Goal: Task Accomplishment & Management: Complete application form

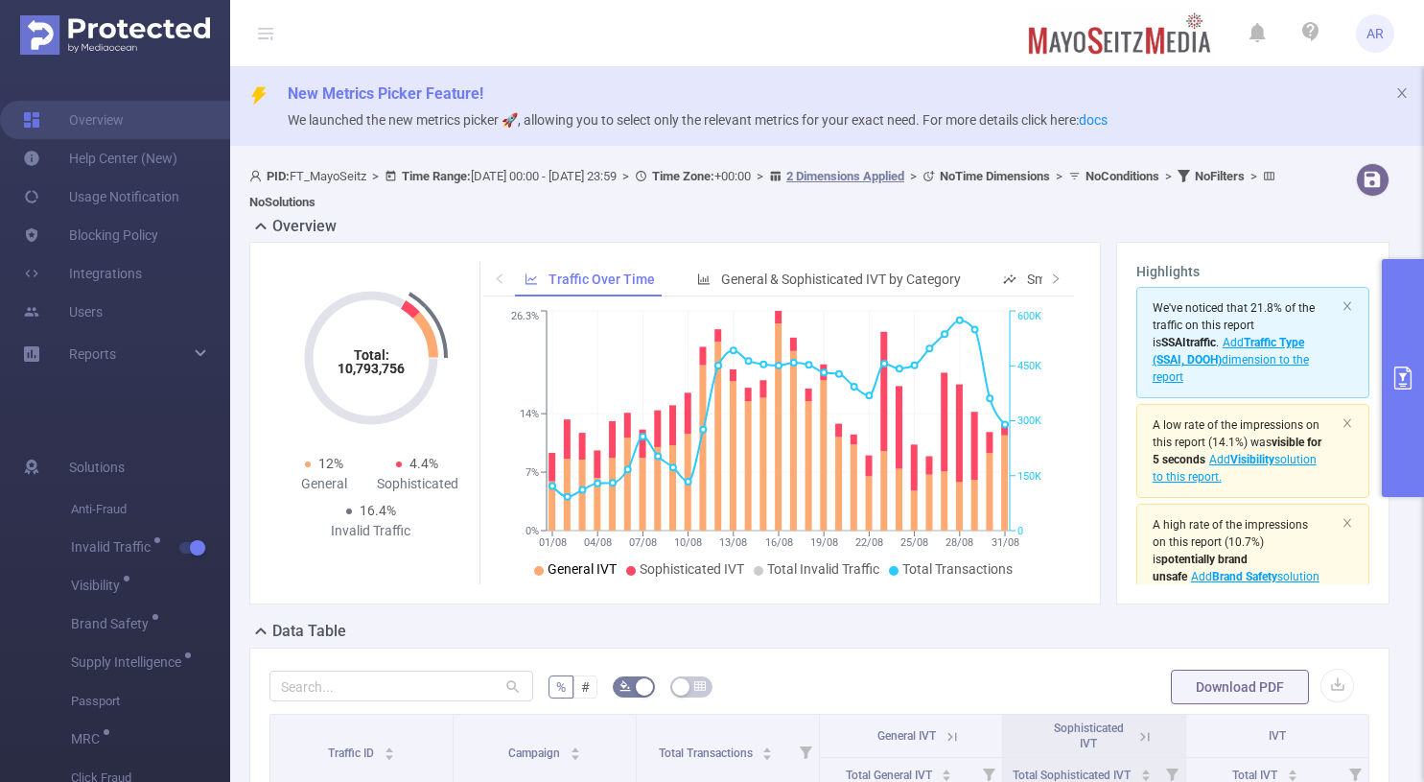
scroll to position [43, 0]
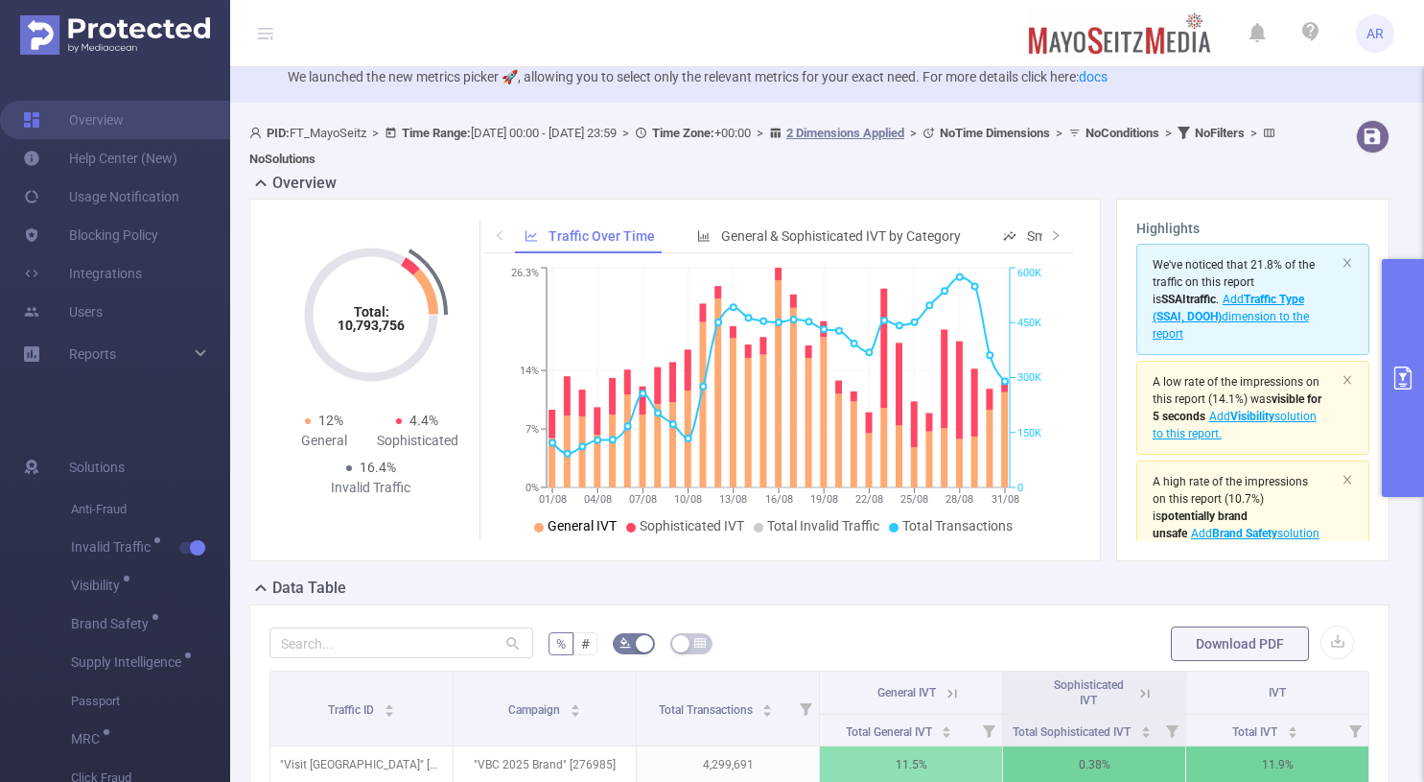
click at [1406, 320] on button "primary" at bounding box center [1403, 378] width 42 height 238
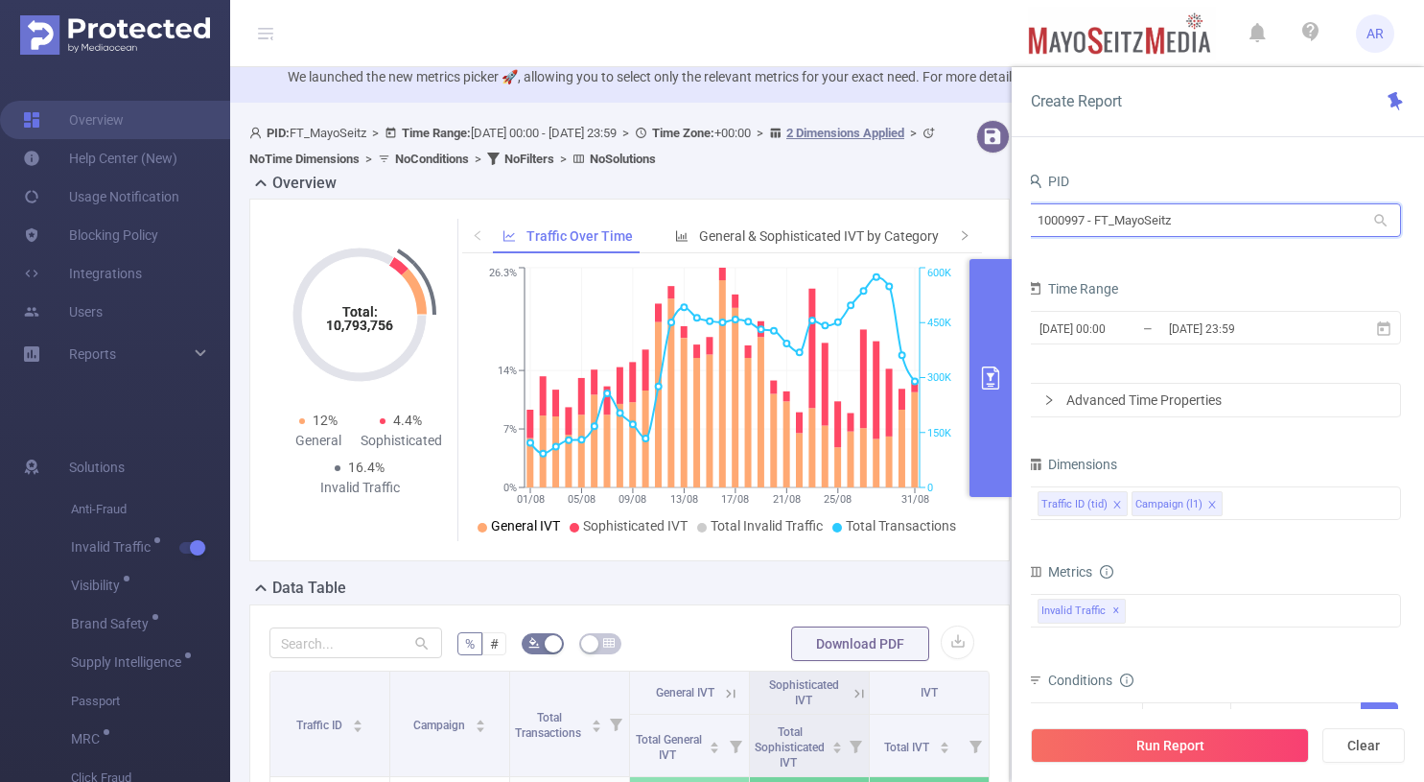
click at [1195, 219] on input "1000997 - FT_MayoSeitz" at bounding box center [1214, 220] width 374 height 34
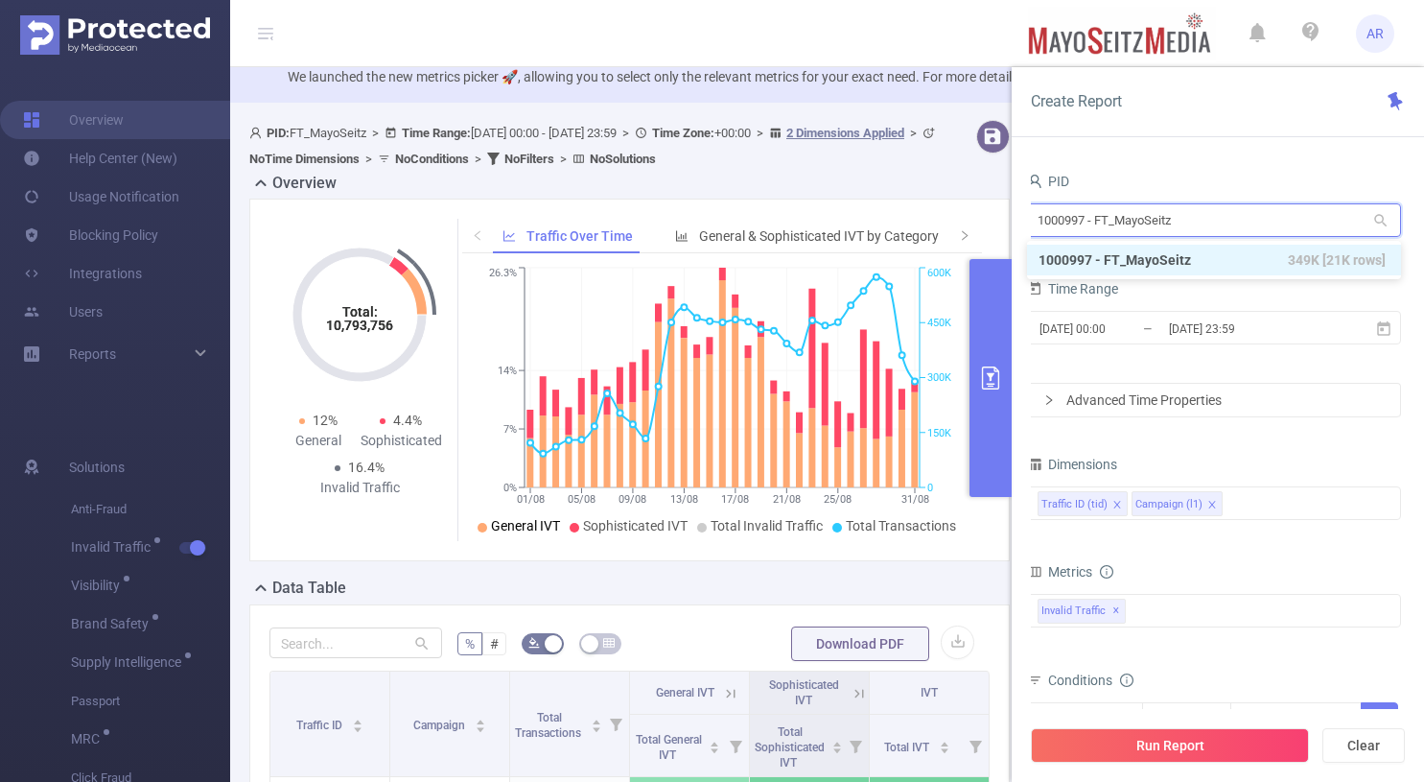
click at [1195, 219] on input "1000997 - FT_MayoSeitz" at bounding box center [1214, 220] width 374 height 34
type input "path"
click at [1207, 263] on li "1000932 - FT_Pathlabs 731K [389K rows]" at bounding box center [1214, 260] width 374 height 31
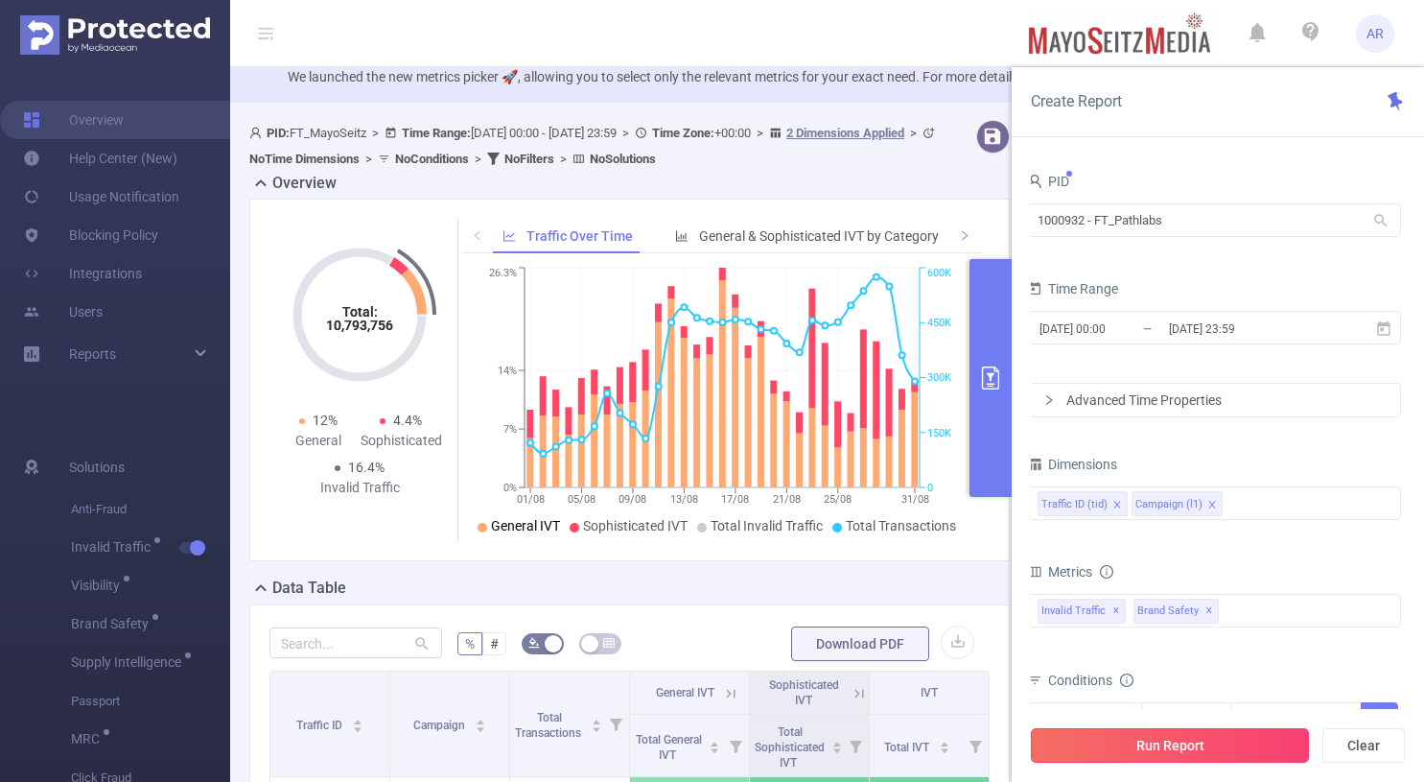
click at [1104, 746] on button "Run Report" at bounding box center [1170, 745] width 278 height 35
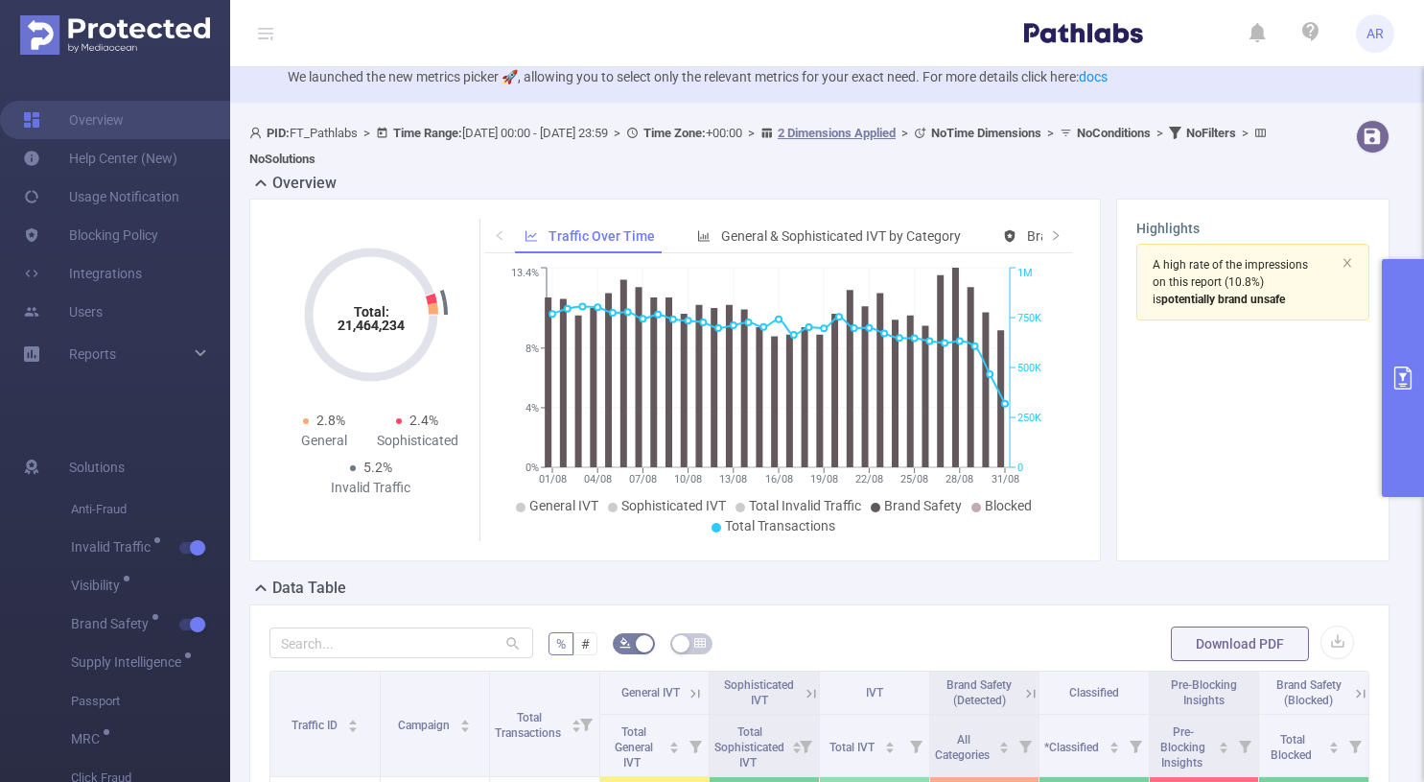
click at [1401, 293] on button "primary" at bounding box center [1403, 378] width 42 height 238
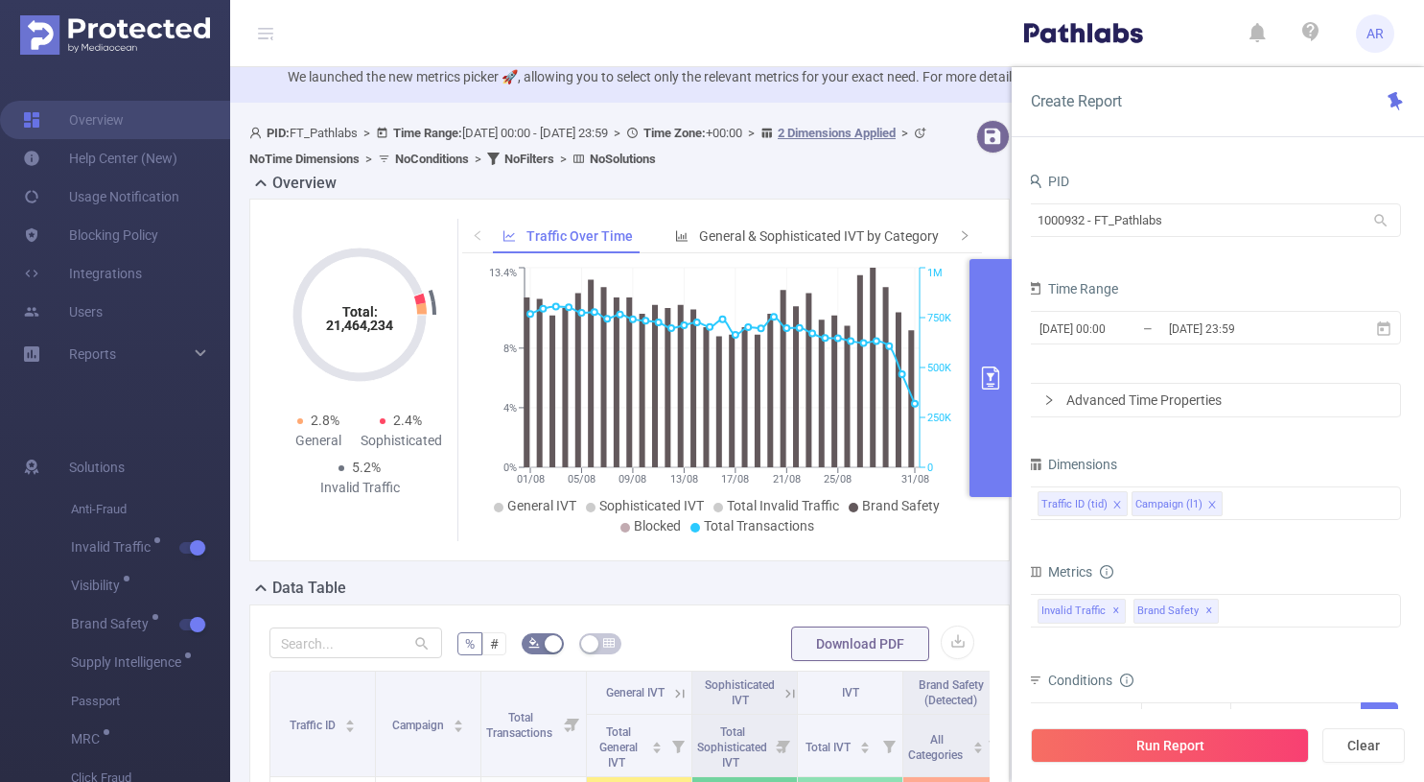
click at [945, 580] on div "Data Table" at bounding box center [637, 589] width 776 height 27
click at [982, 457] on button "primary" at bounding box center [991, 378] width 42 height 238
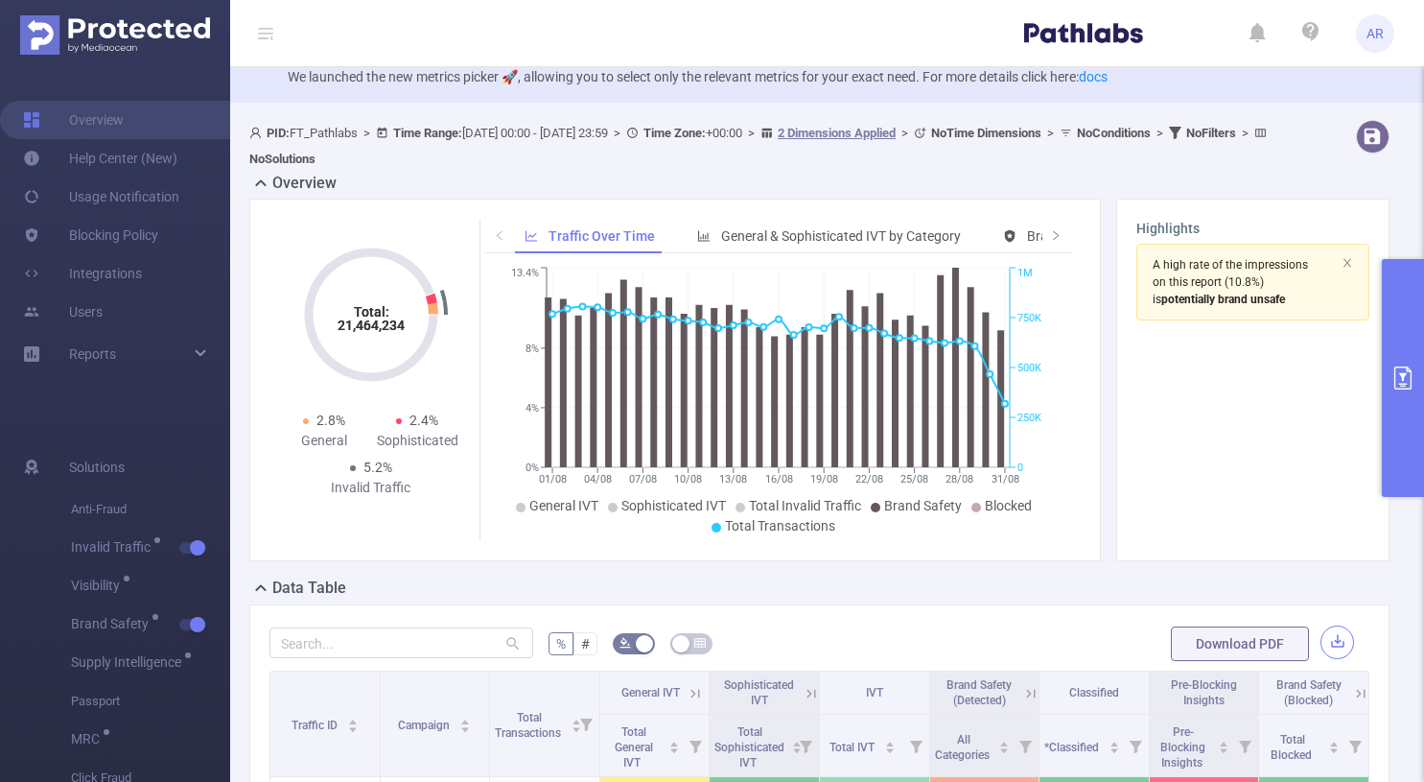
click at [1330, 638] on button "button" at bounding box center [1338, 642] width 34 height 34
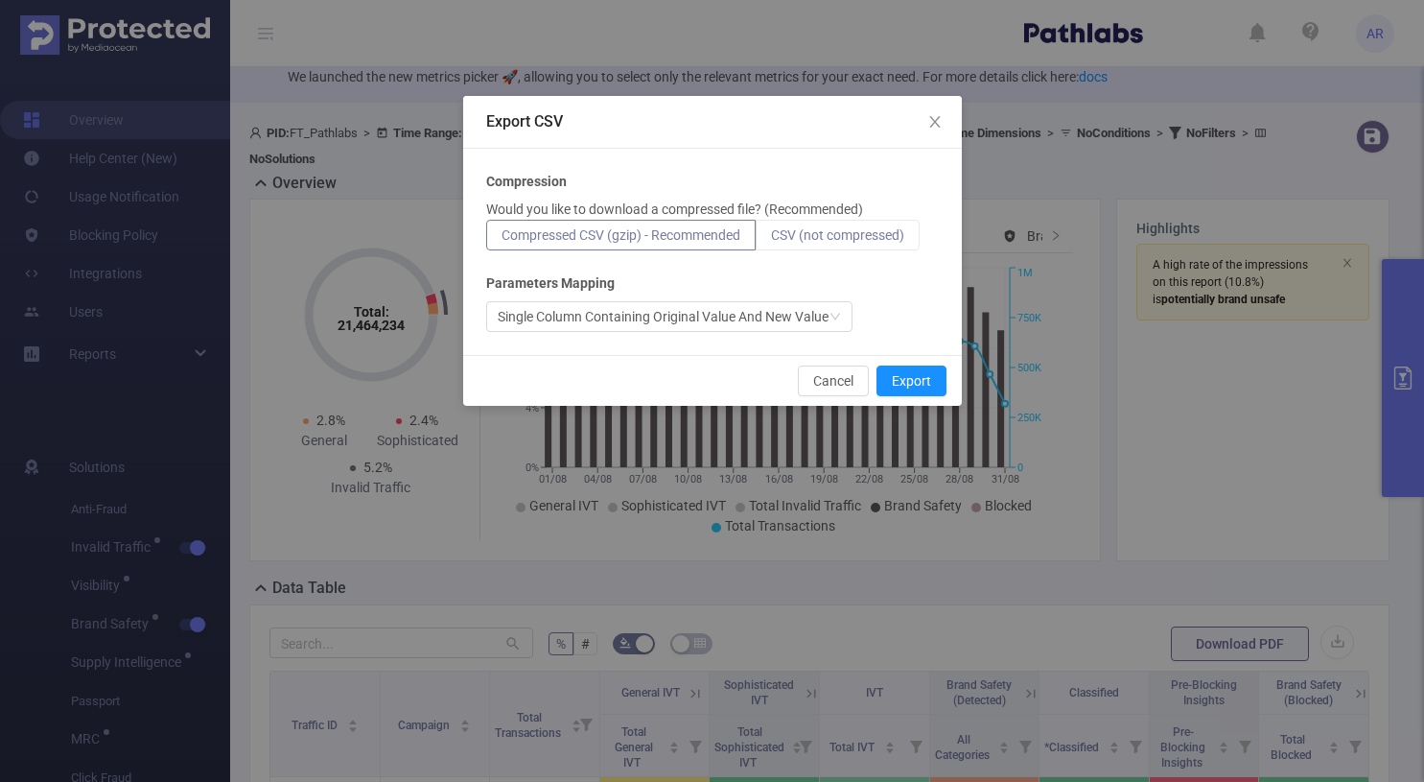
click at [854, 233] on span "CSV (not compressed)" at bounding box center [837, 234] width 133 height 15
click at [771, 240] on input "CSV (not compressed)" at bounding box center [771, 240] width 0 height 0
click at [908, 381] on button "Export" at bounding box center [912, 380] width 70 height 31
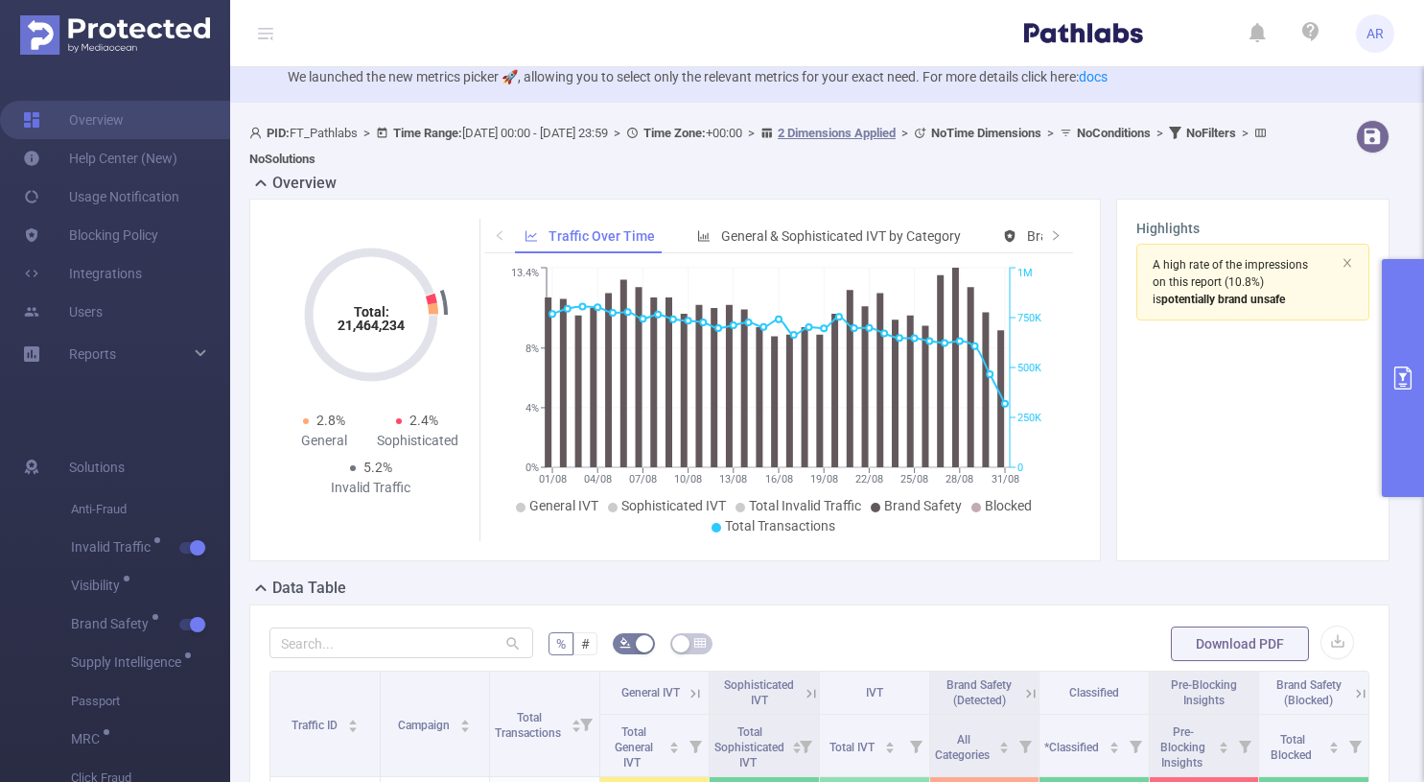
click at [259, 40] on icon at bounding box center [265, 33] width 15 height 15
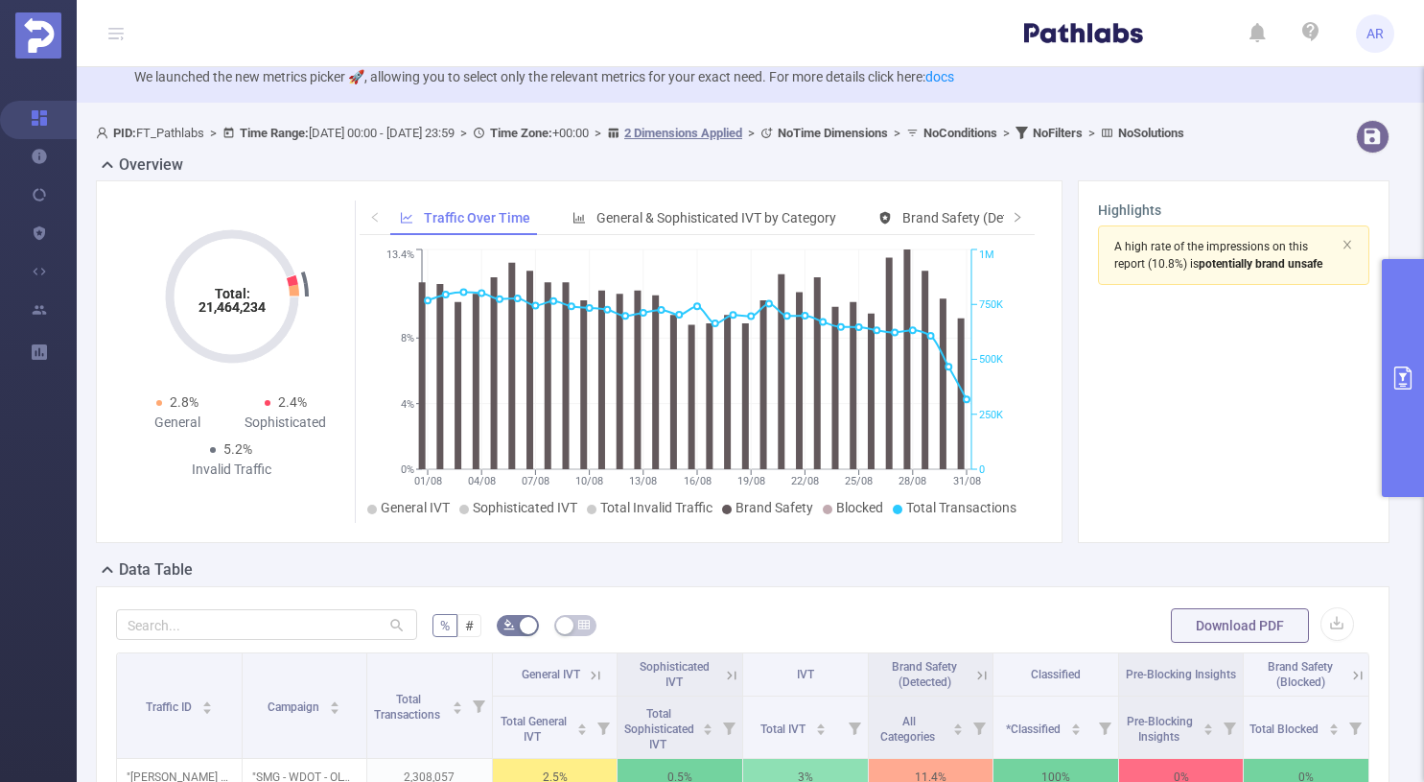
click at [108, 31] on icon at bounding box center [115, 33] width 15 height 15
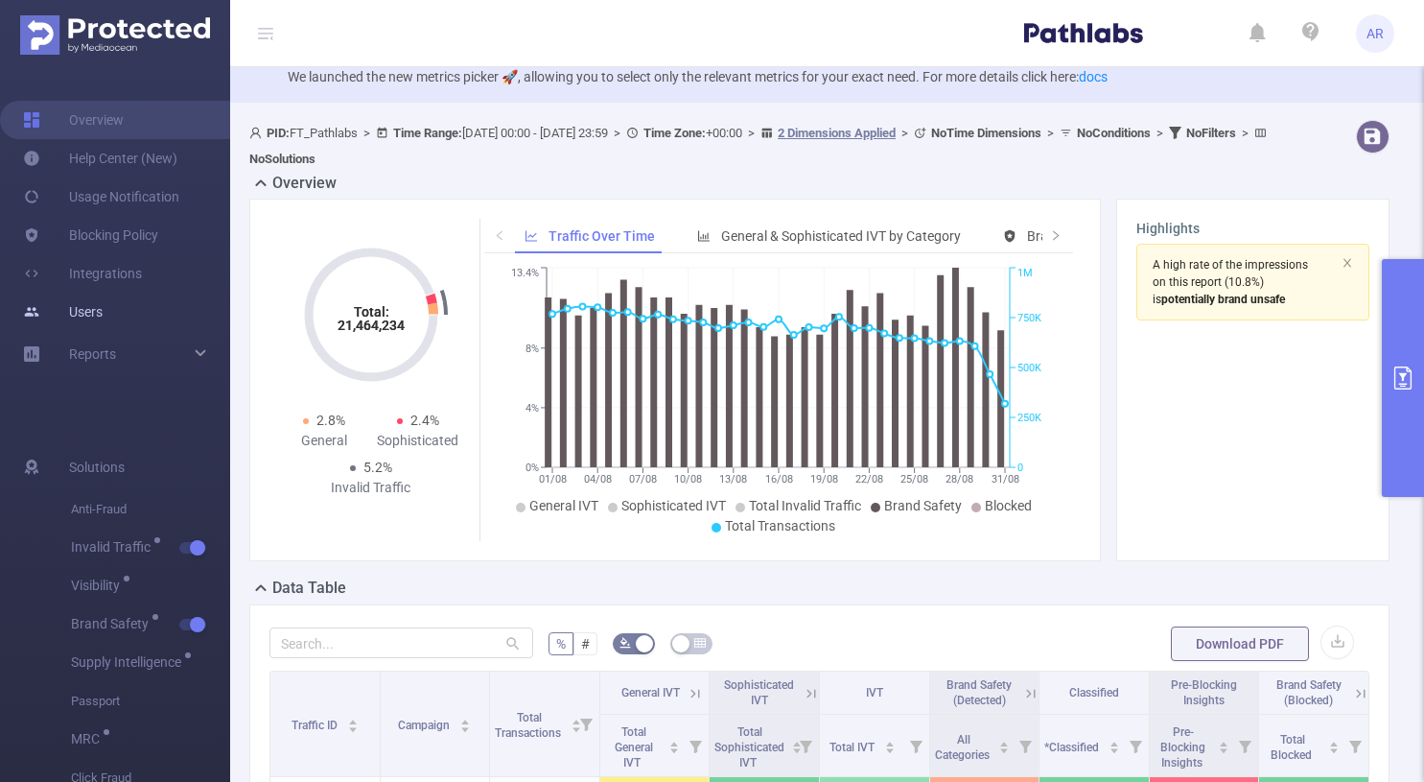
click at [90, 310] on link "Users" at bounding box center [63, 312] width 80 height 38
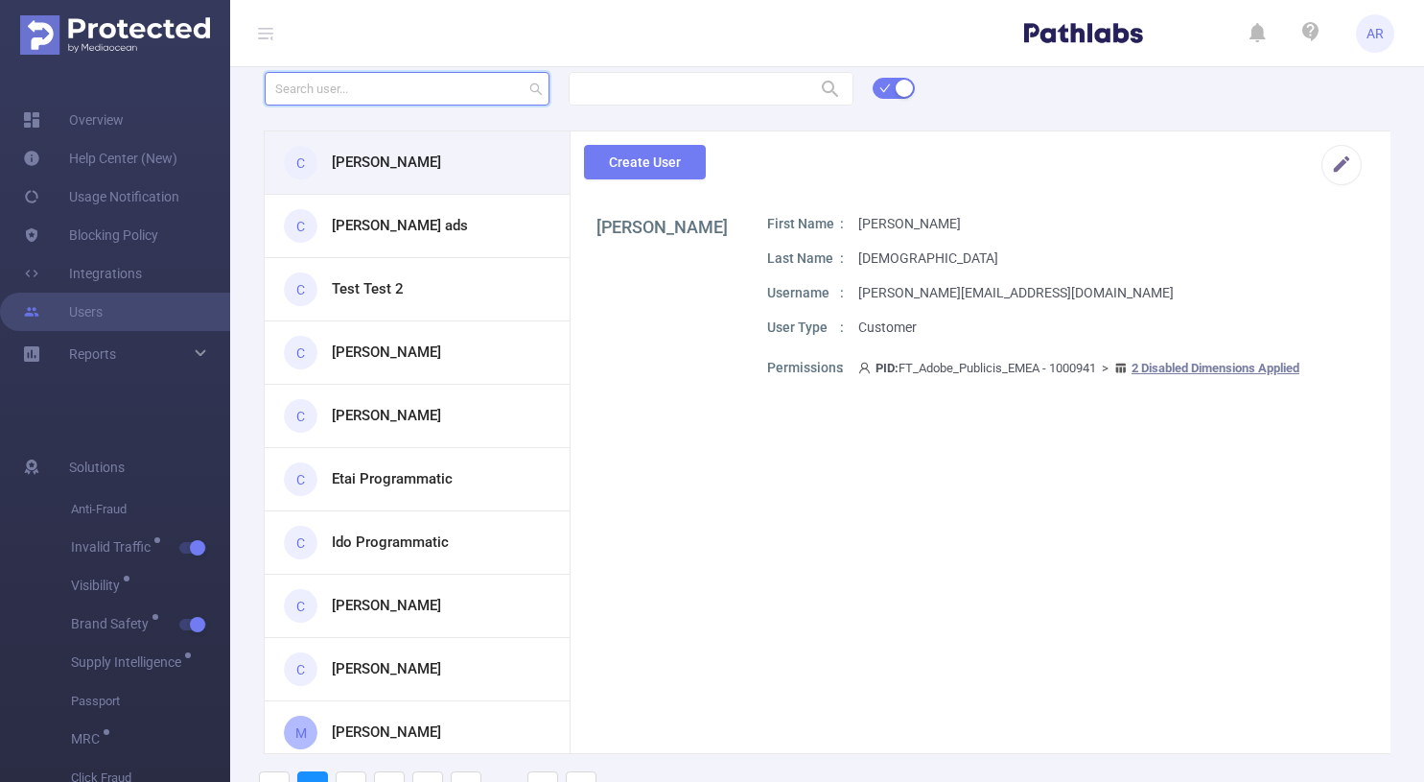
click at [500, 87] on input "text" at bounding box center [407, 89] width 285 height 34
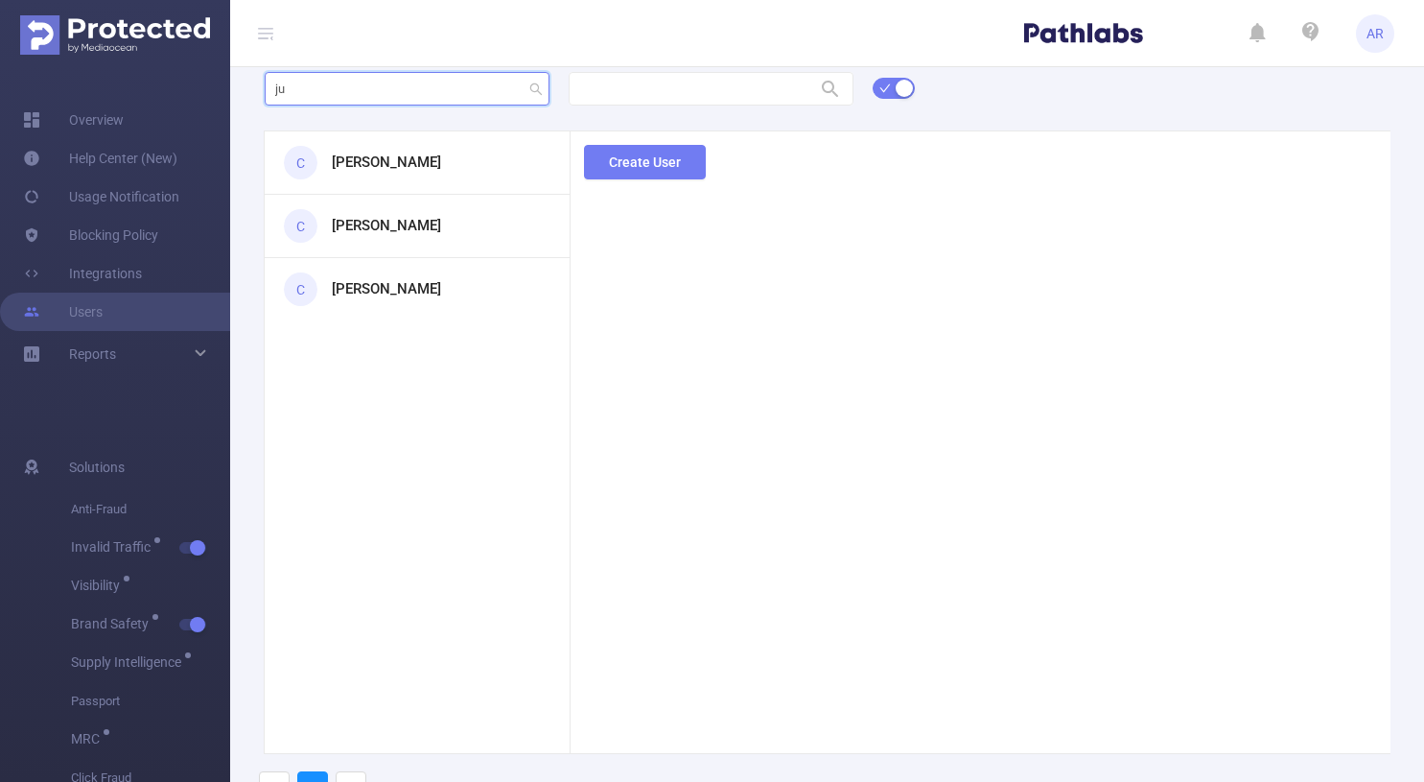
type input "j"
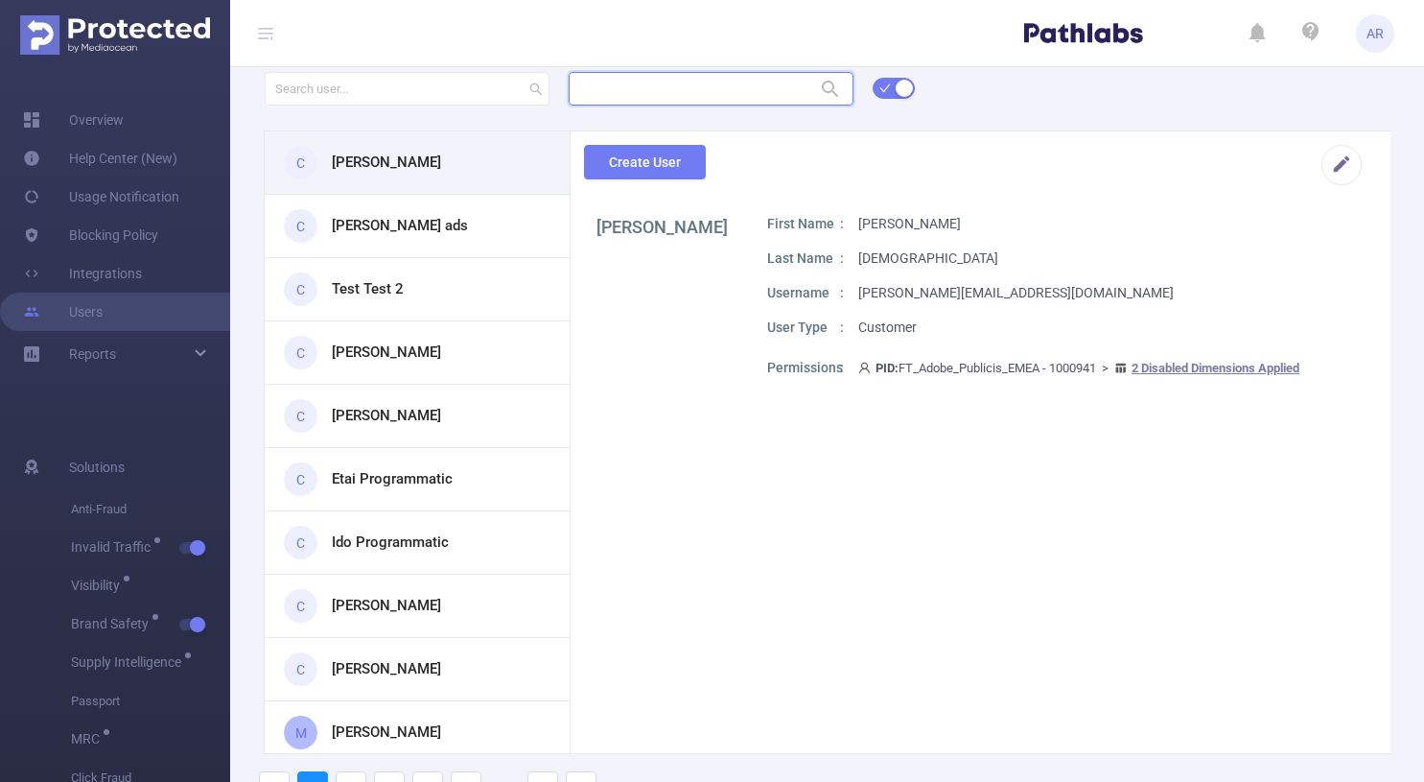
click at [725, 82] on input "text" at bounding box center [711, 89] width 285 height 34
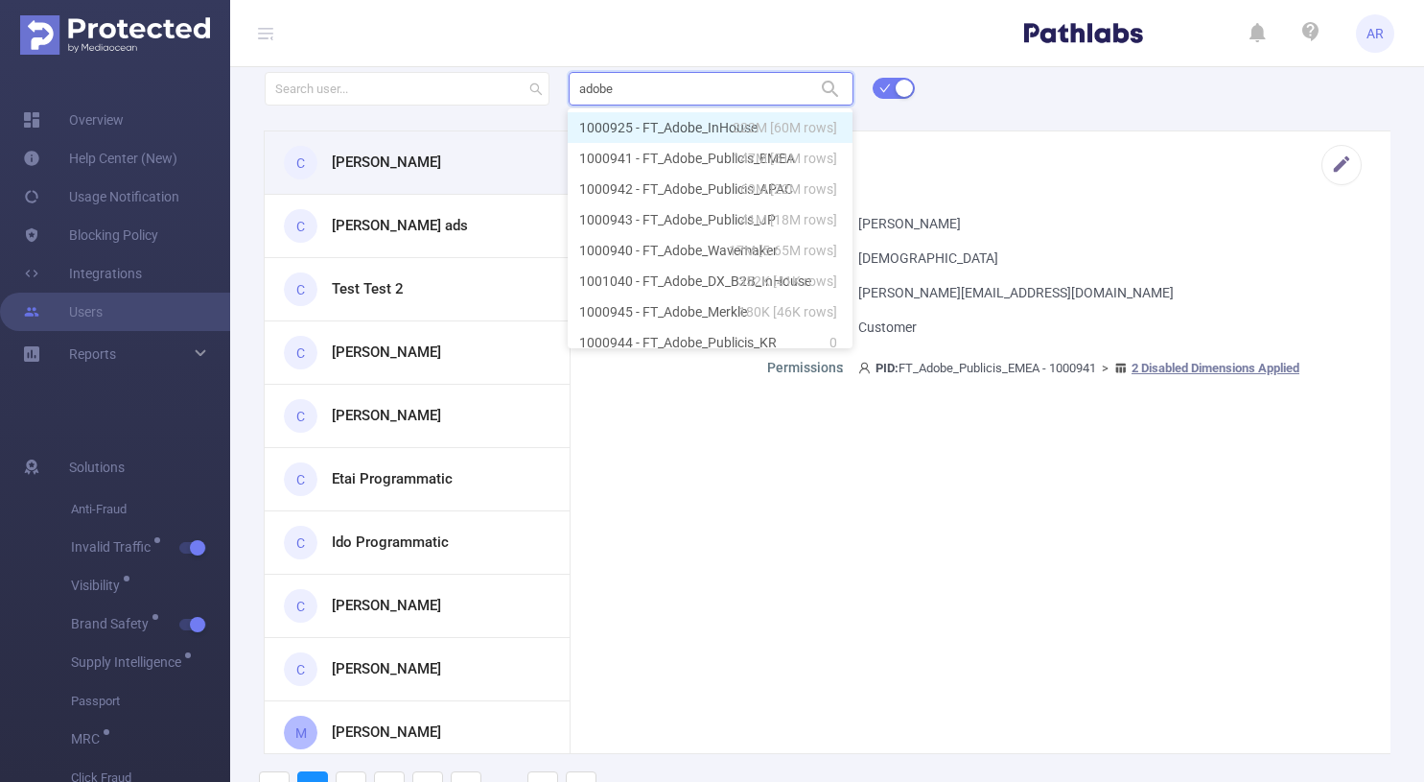
click at [717, 123] on li "1000925 - FT_Adobe_InHouse 222M [60M rows]" at bounding box center [710, 127] width 285 height 31
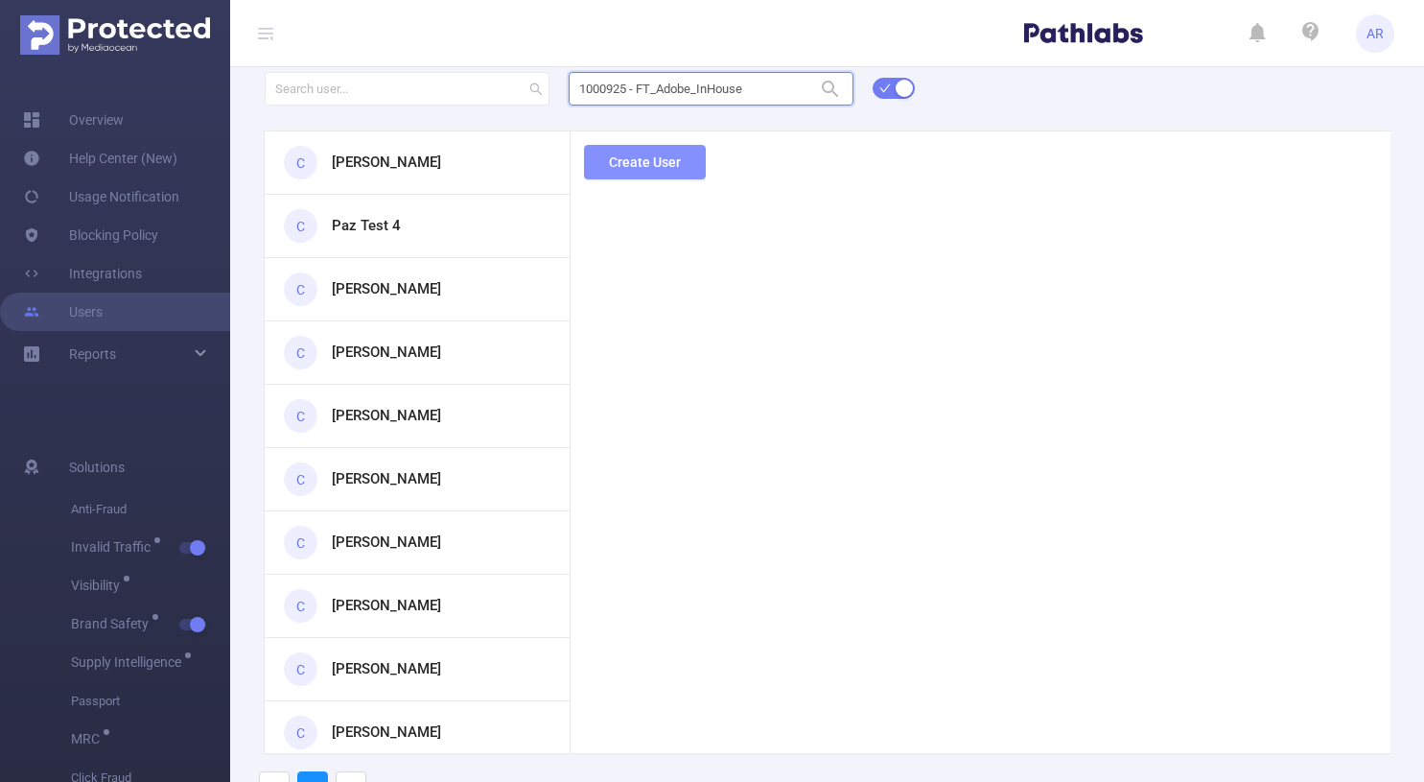
type input "1000925 - FT_Adobe_InHouse"
click at [624, 166] on div "1000925 - FT_Adobe_InHouse 1000925 - FT_Adobe_InHouse C [PERSON_NAME] C [PERSON…" at bounding box center [827, 443] width 1194 height 748
click at [666, 161] on button "Create User" at bounding box center [645, 162] width 122 height 35
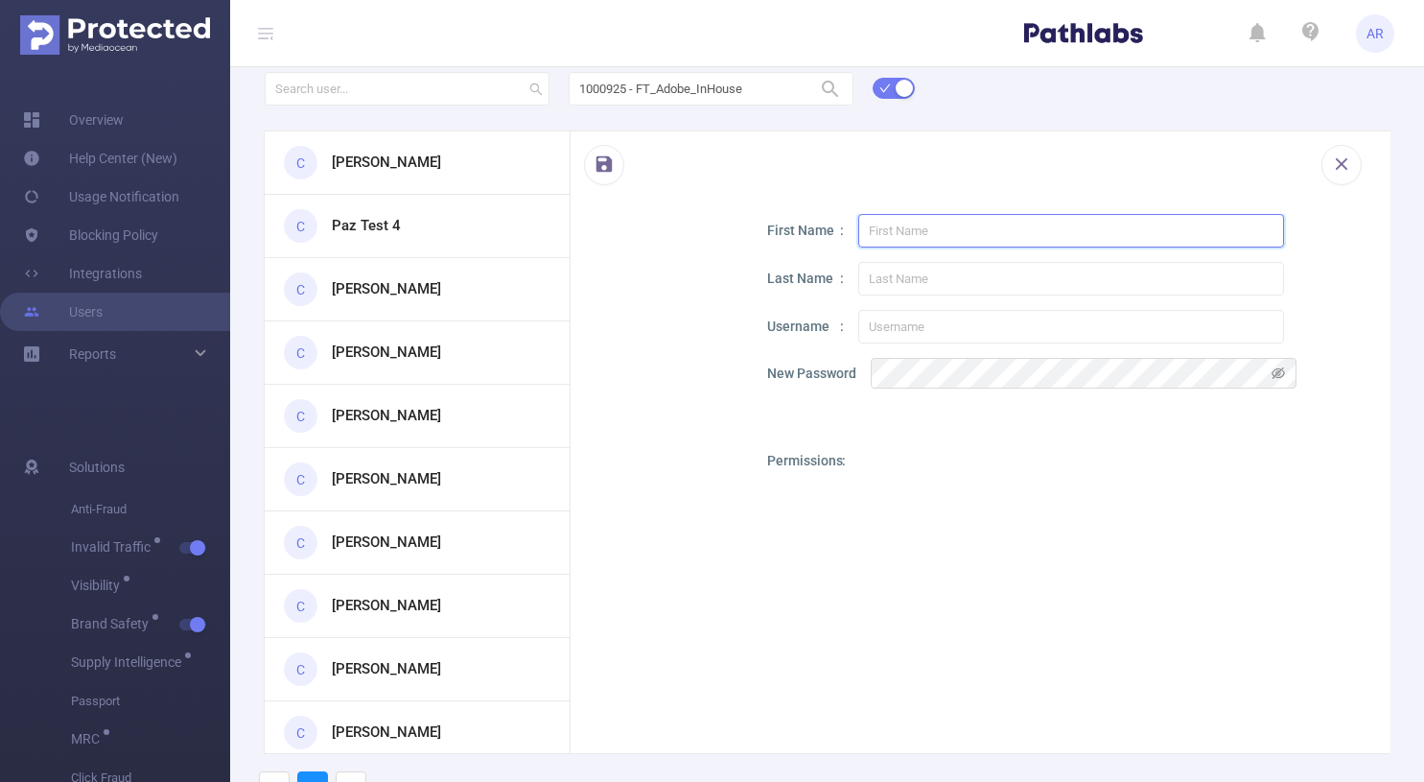
click at [953, 234] on input "text" at bounding box center [1071, 231] width 426 height 34
paste input "[PERSON_NAME][EMAIL_ADDRESS][PERSON_NAME][DOMAIN_NAME]"
type input "[PERSON_NAME][EMAIL_ADDRESS][PERSON_NAME][DOMAIN_NAME]"
click at [927, 256] on div "First Name [PERSON_NAME][EMAIL_ADDRESS][PERSON_NAME][DOMAIN_NAME] Last Name Use…" at bounding box center [1062, 625] width 590 height 823
click at [919, 271] on input "text" at bounding box center [1071, 279] width 426 height 34
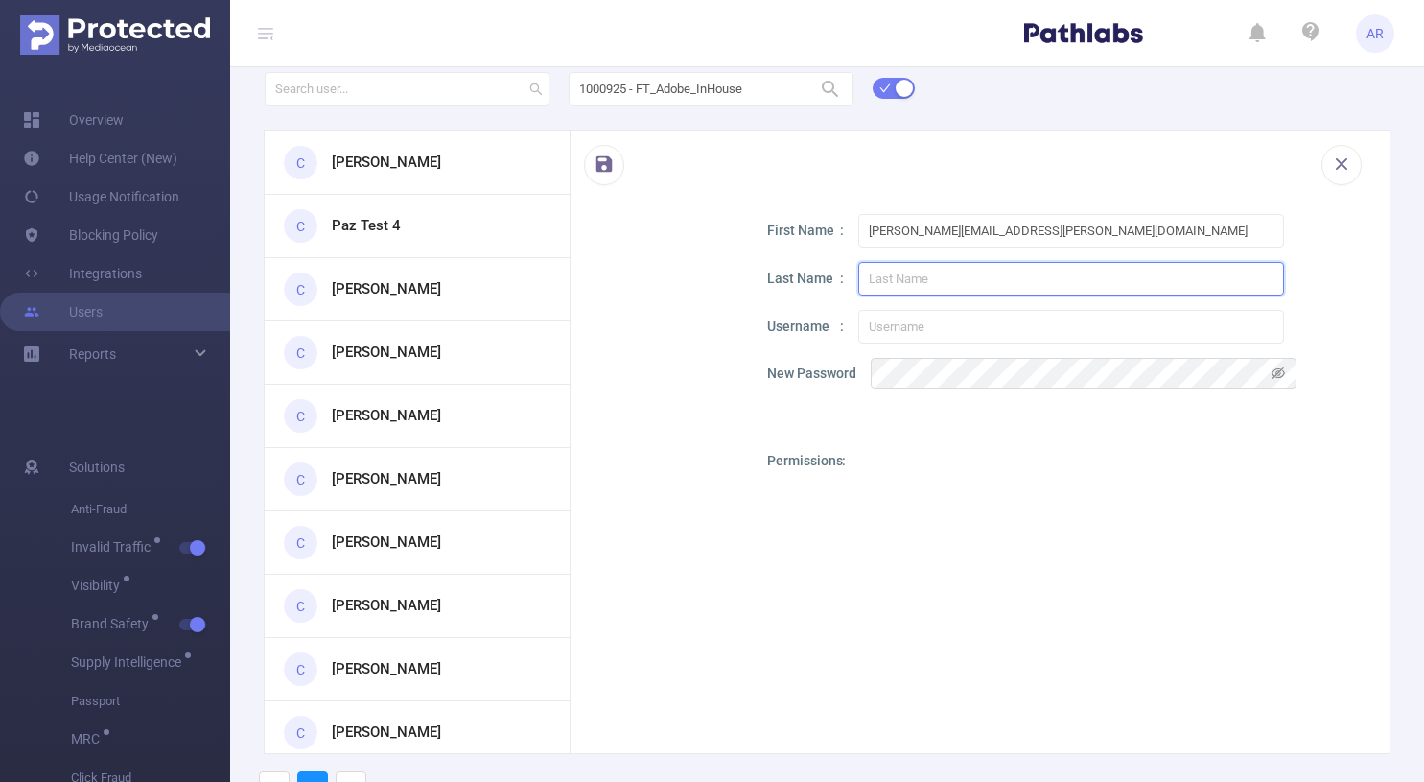
paste input "[PERSON_NAME][EMAIL_ADDRESS][PERSON_NAME][DOMAIN_NAME]"
type input "[PERSON_NAME][EMAIL_ADDRESS][PERSON_NAME][DOMAIN_NAME]"
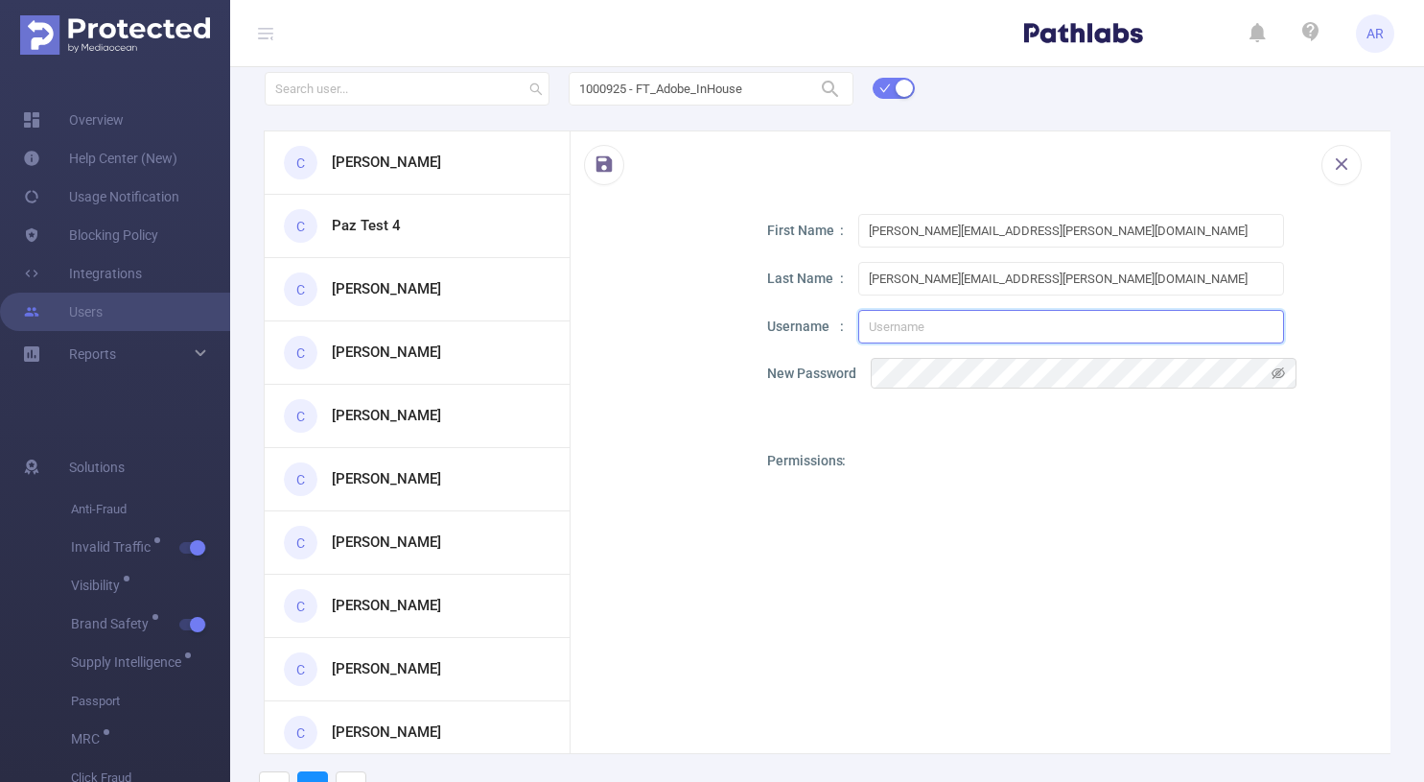
click at [915, 324] on input "text" at bounding box center [1071, 327] width 426 height 34
paste input "[PERSON_NAME][EMAIL_ADDRESS][PERSON_NAME][DOMAIN_NAME]"
type input "[PERSON_NAME][EMAIL_ADDRESS][PERSON_NAME][DOMAIN_NAME]"
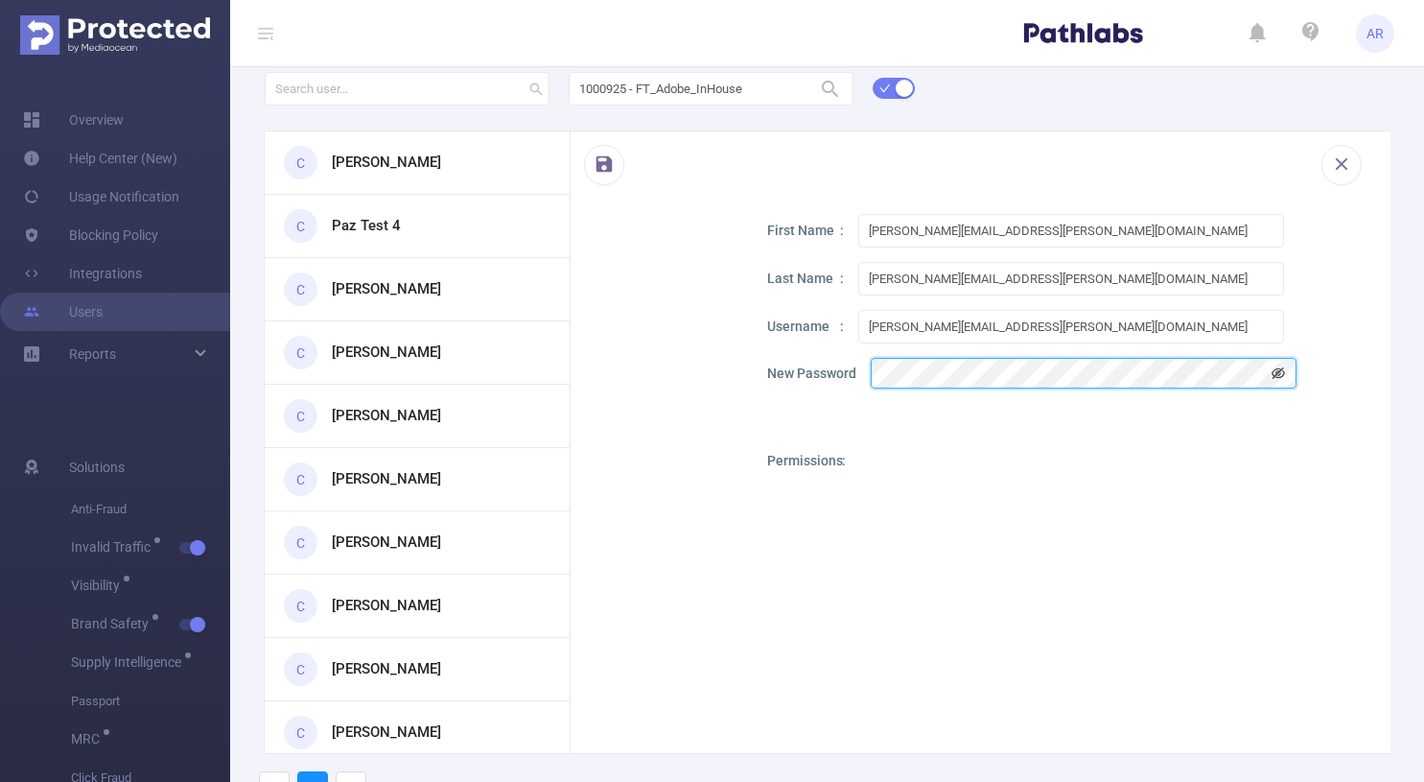
click at [1279, 374] on icon "icon: eye-invisible" at bounding box center [1278, 372] width 13 height 13
drag, startPoint x: 912, startPoint y: 229, endPoint x: 1181, endPoint y: 223, distance: 268.6
click at [1181, 223] on input "[PERSON_NAME][EMAIL_ADDRESS][PERSON_NAME][DOMAIN_NAME]" at bounding box center [1071, 231] width 426 height 34
drag, startPoint x: 1173, startPoint y: 235, endPoint x: 913, endPoint y: 229, distance: 260.0
click at [913, 229] on input "[PERSON_NAME][EMAIL_ADDRESS][PERSON_NAME][DOMAIN_NAME]" at bounding box center [1071, 231] width 426 height 34
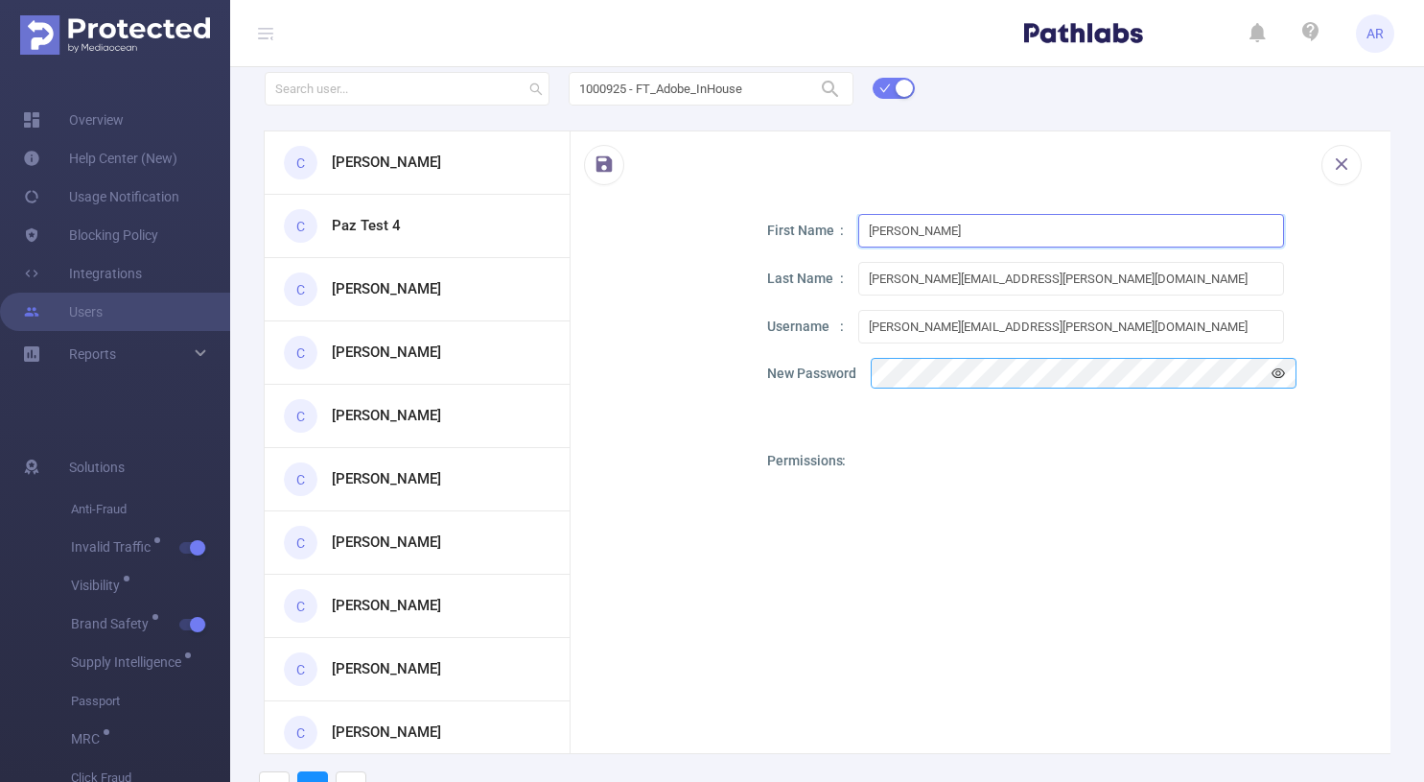
type input "[PERSON_NAME]"
drag, startPoint x: 915, startPoint y: 273, endPoint x: 835, endPoint y: 275, distance: 79.6
click at [835, 275] on div "Last Name [PERSON_NAME][EMAIL_ADDRESS][PERSON_NAME][DOMAIN_NAME]" at bounding box center [1062, 279] width 590 height 34
drag, startPoint x: 1020, startPoint y: 278, endPoint x: 920, endPoint y: 278, distance: 99.8
click at [920, 278] on input "[PERSON_NAME][EMAIL_ADDRESS][DOMAIN_NAME]" at bounding box center [1071, 279] width 426 height 34
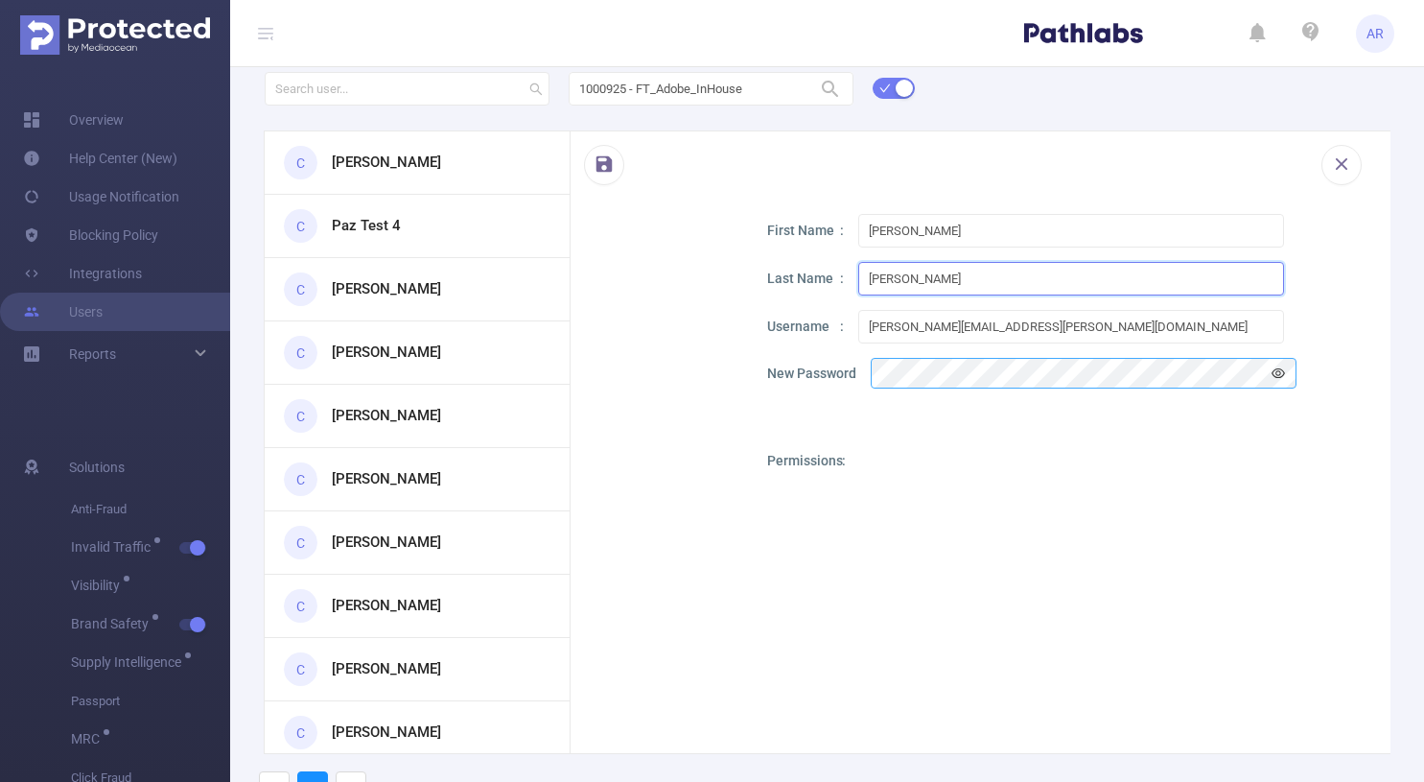
type input "[PERSON_NAME]"
click at [865, 472] on div at bounding box center [1073, 715] width 426 height 528
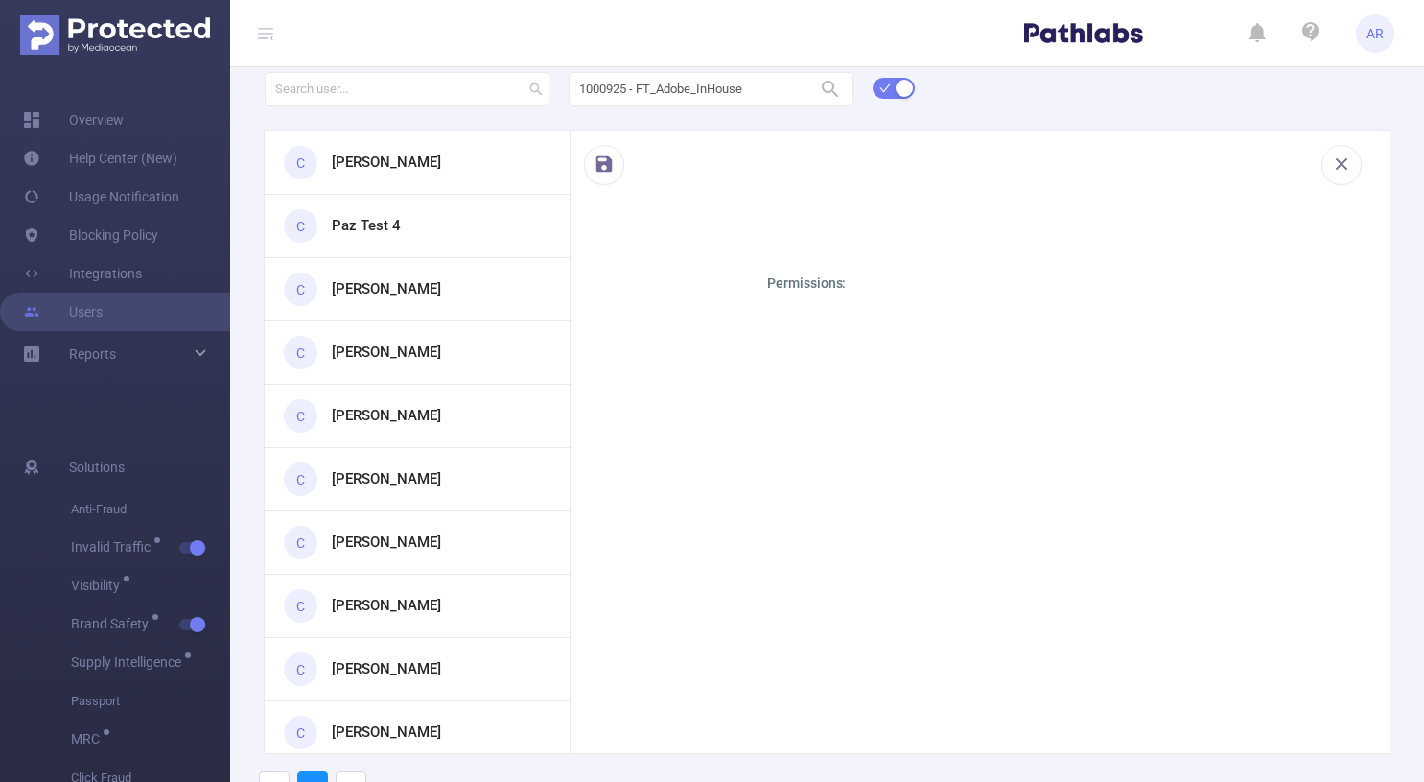
click at [827, 286] on p "Permissions" at bounding box center [806, 283] width 79 height 20
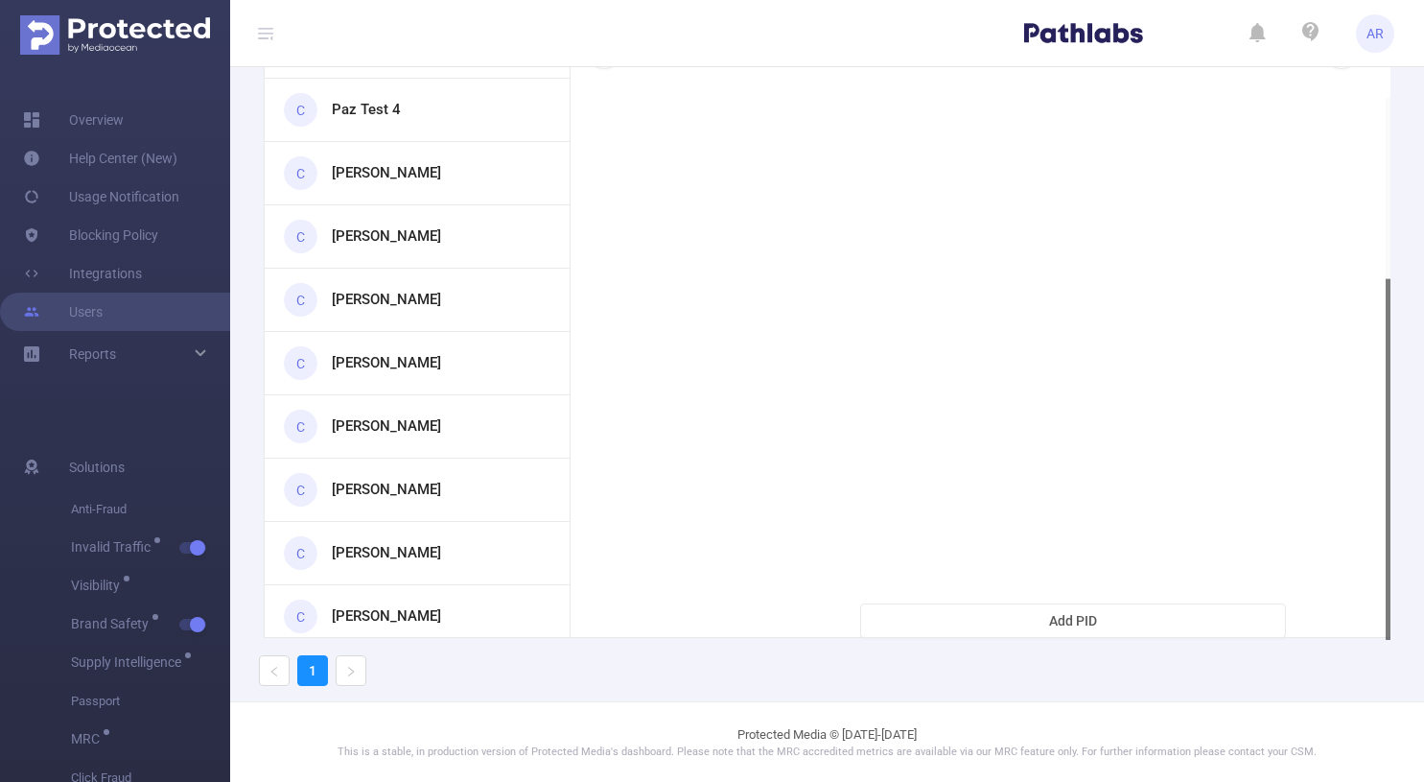
scroll to position [117, 0]
click at [934, 613] on button "Add PID" at bounding box center [1073, 619] width 426 height 35
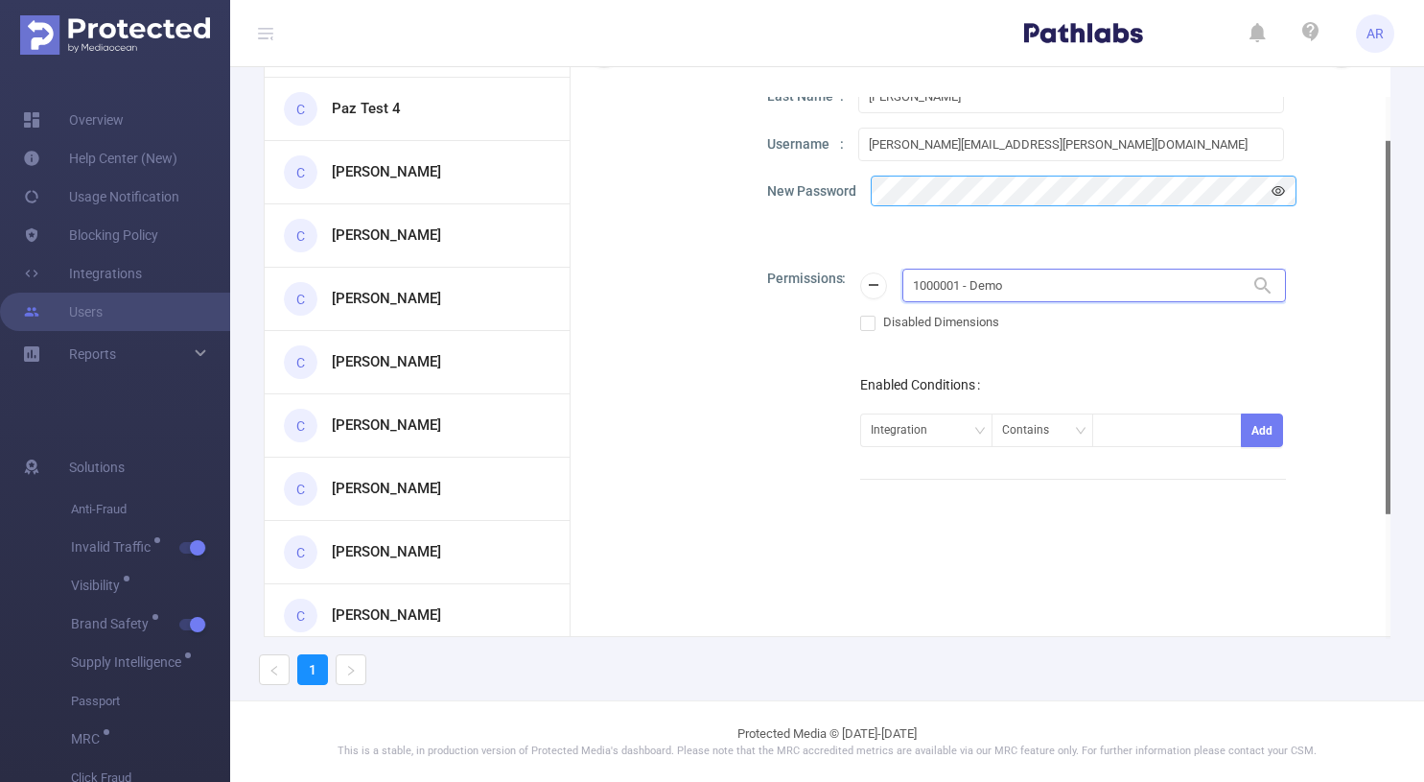
click at [998, 285] on input "1000001 - Demo" at bounding box center [1095, 286] width 384 height 34
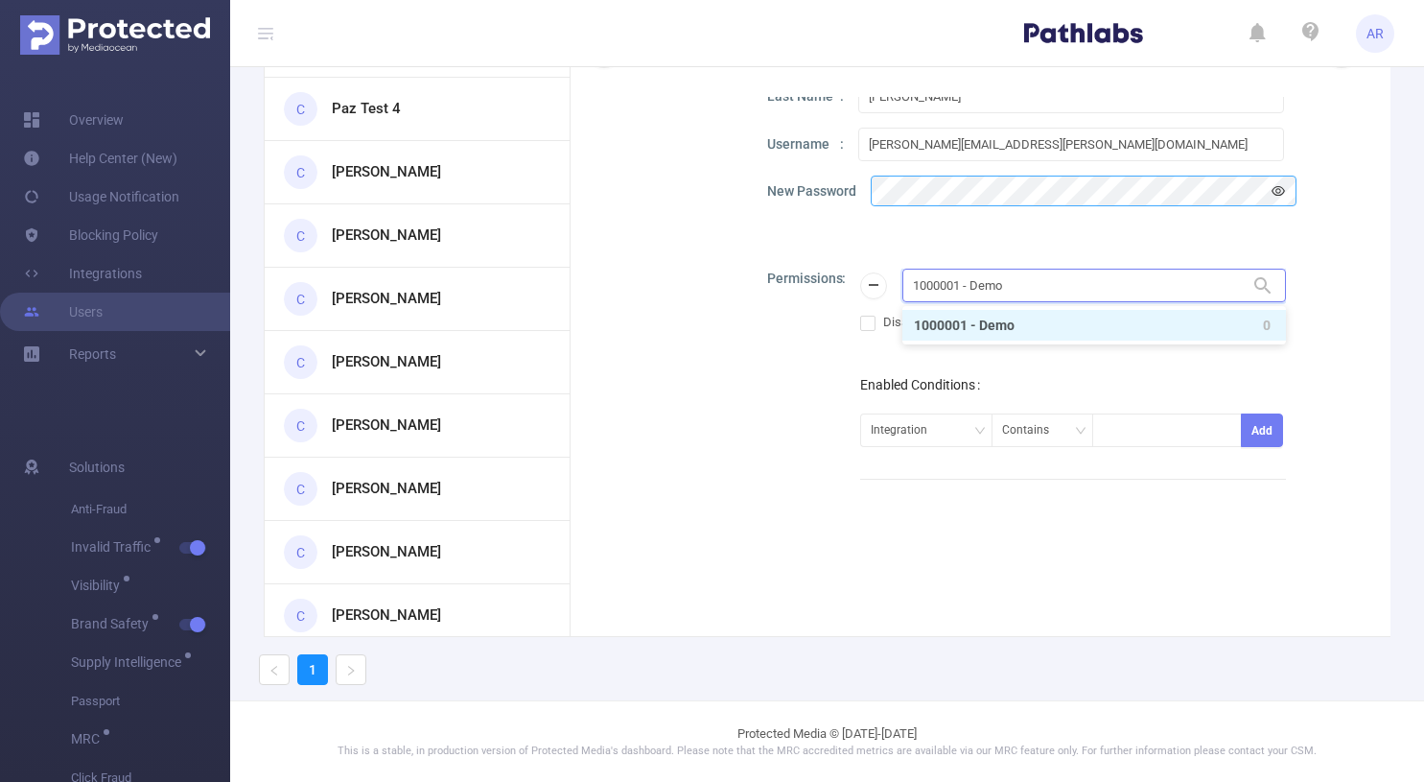
click at [998, 285] on input "1000001 - Demo" at bounding box center [1095, 286] width 384 height 34
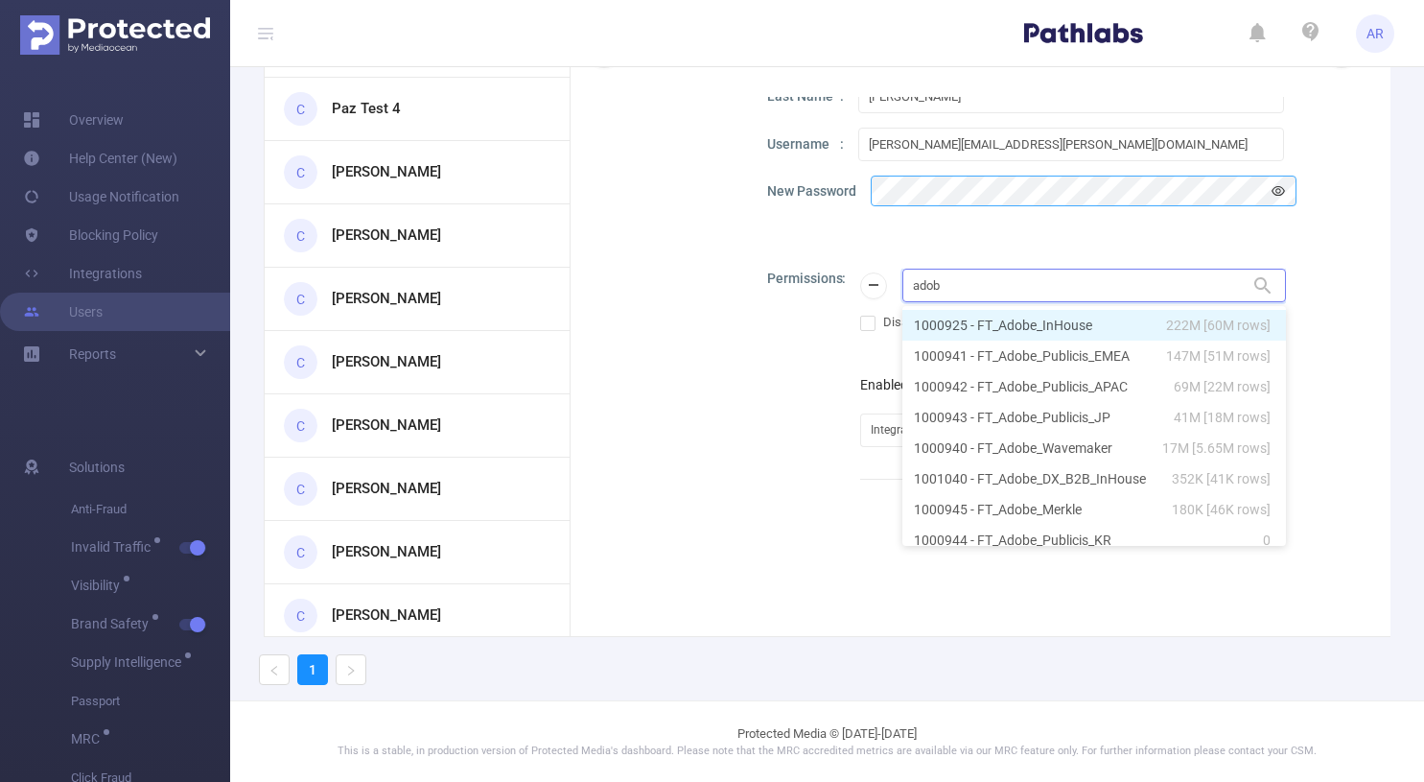
type input "adobe"
click at [972, 320] on li "1000925 - FT_Adobe_InHouse 222M [60M rows]" at bounding box center [1095, 325] width 384 height 31
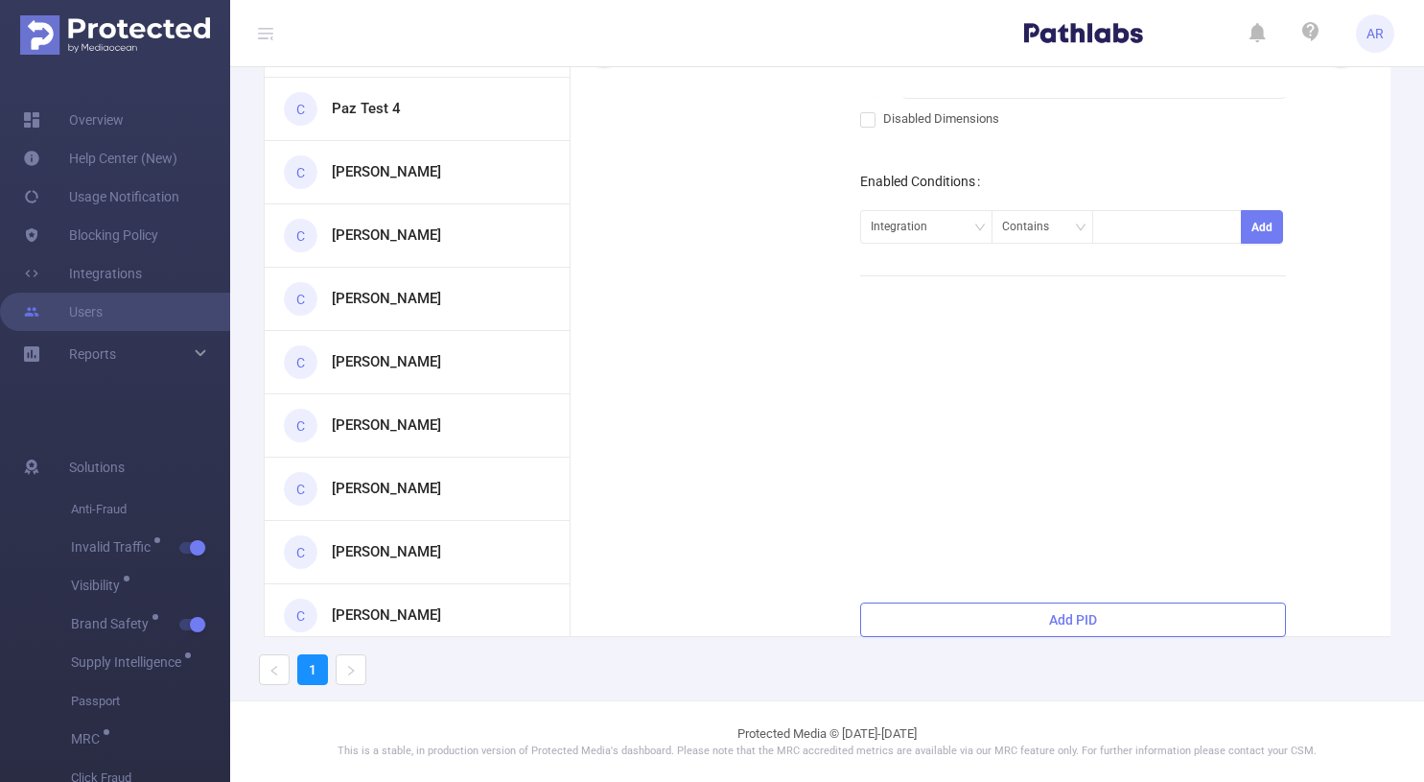
click at [1036, 622] on button "Add PID" at bounding box center [1073, 619] width 426 height 35
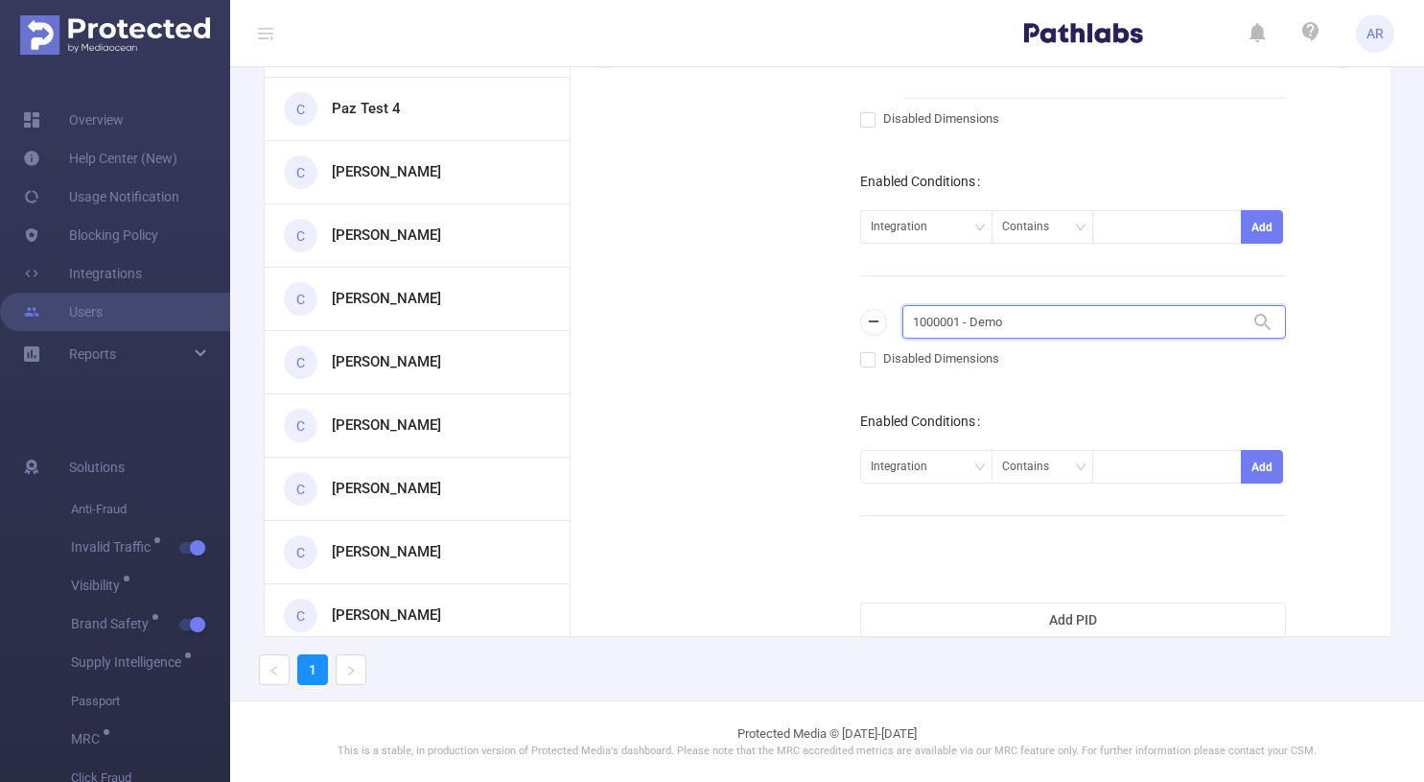
click at [1044, 332] on input "1000001 - Demo" at bounding box center [1095, 322] width 384 height 34
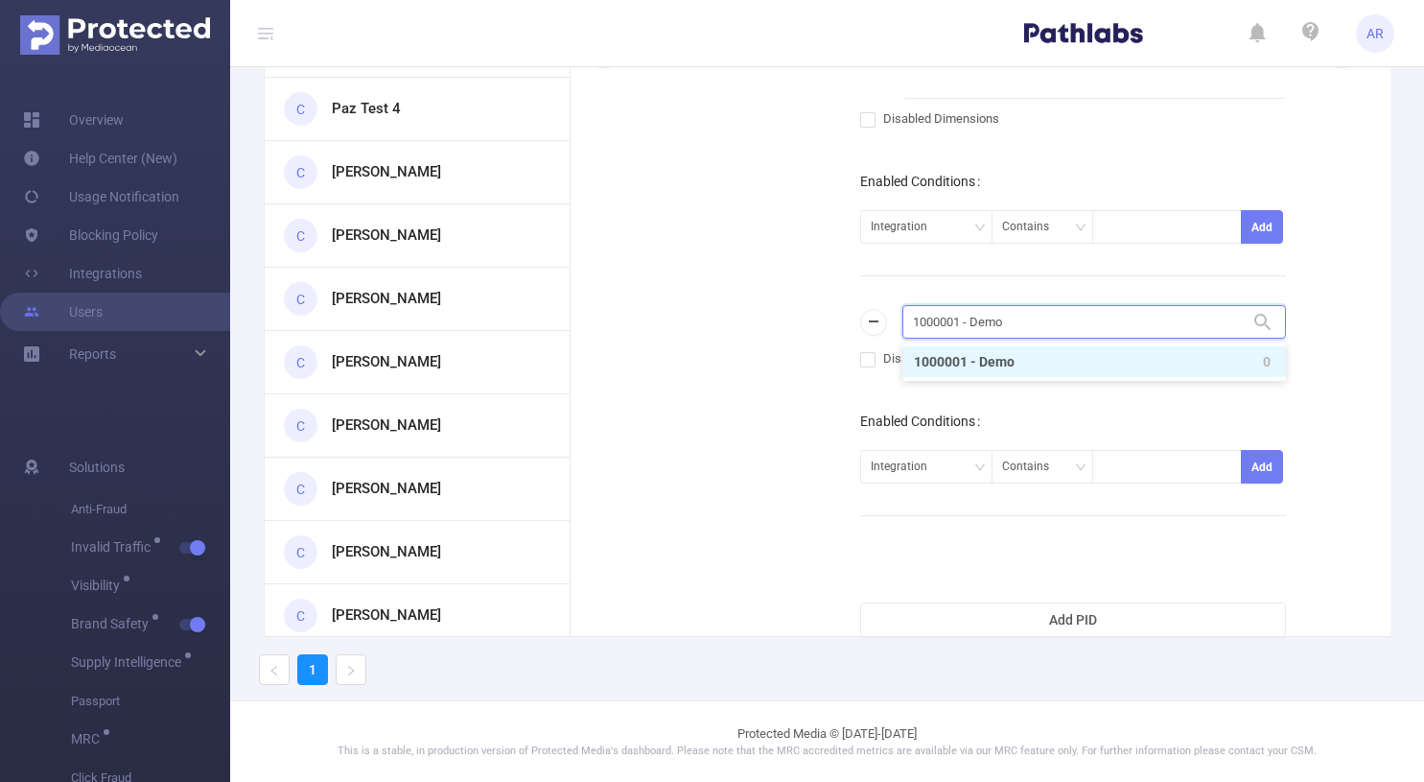
click at [1044, 332] on input "1000001 - Demo" at bounding box center [1095, 322] width 384 height 34
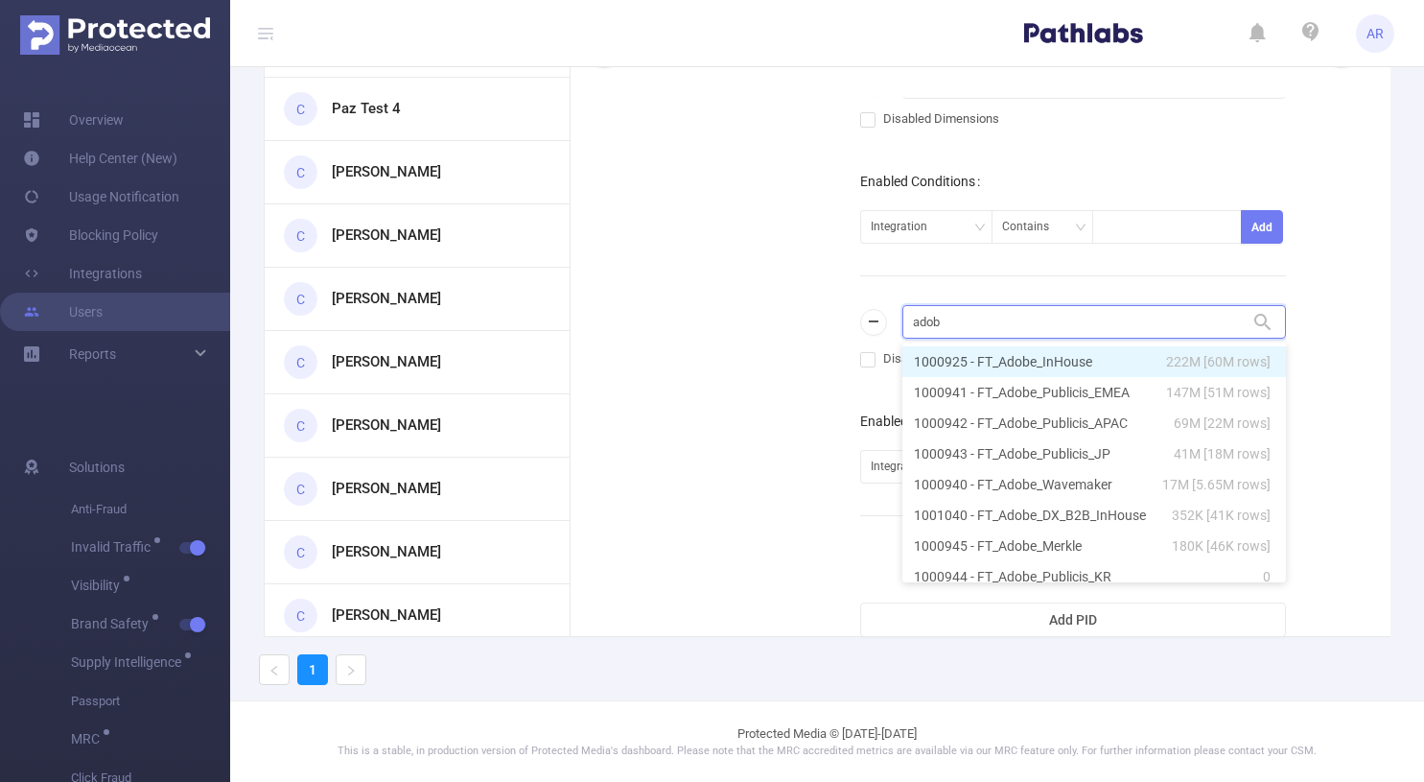
type input "adobe"
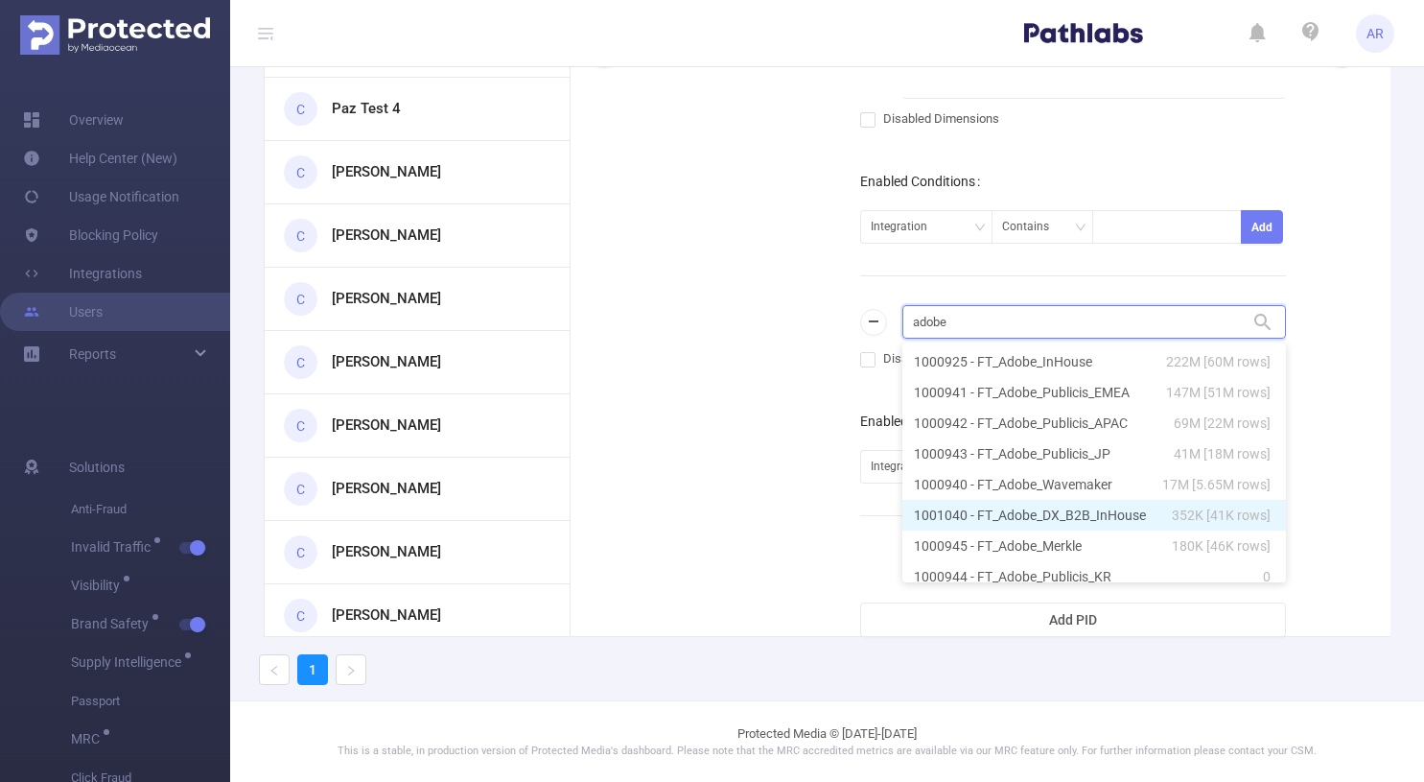
click at [1019, 508] on li "1001040 - FT_Adobe_DX_B2B_InHouse 352K [41K rows]" at bounding box center [1095, 515] width 384 height 31
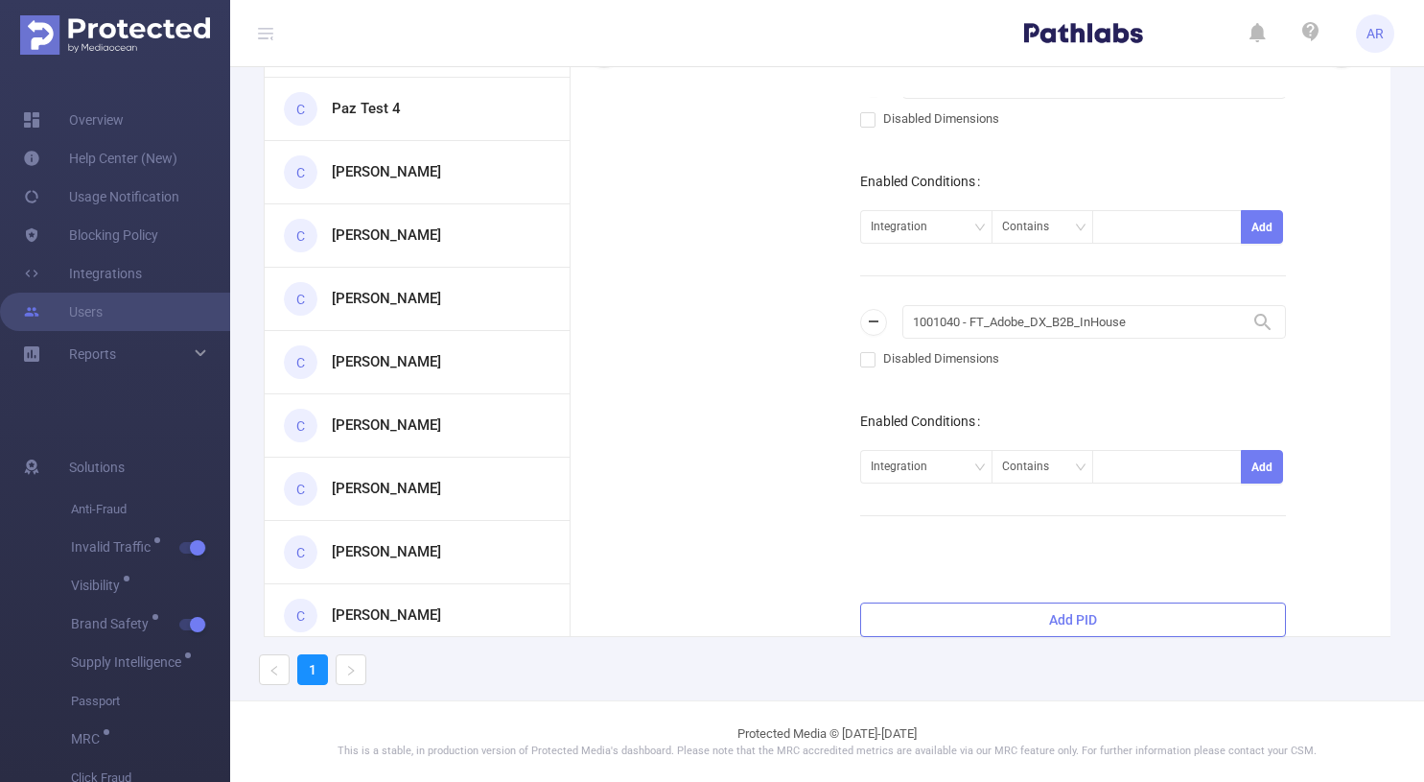
click at [1052, 615] on button "Add PID" at bounding box center [1073, 619] width 426 height 35
click at [1044, 566] on input "1000001 - Demo" at bounding box center [1095, 562] width 384 height 34
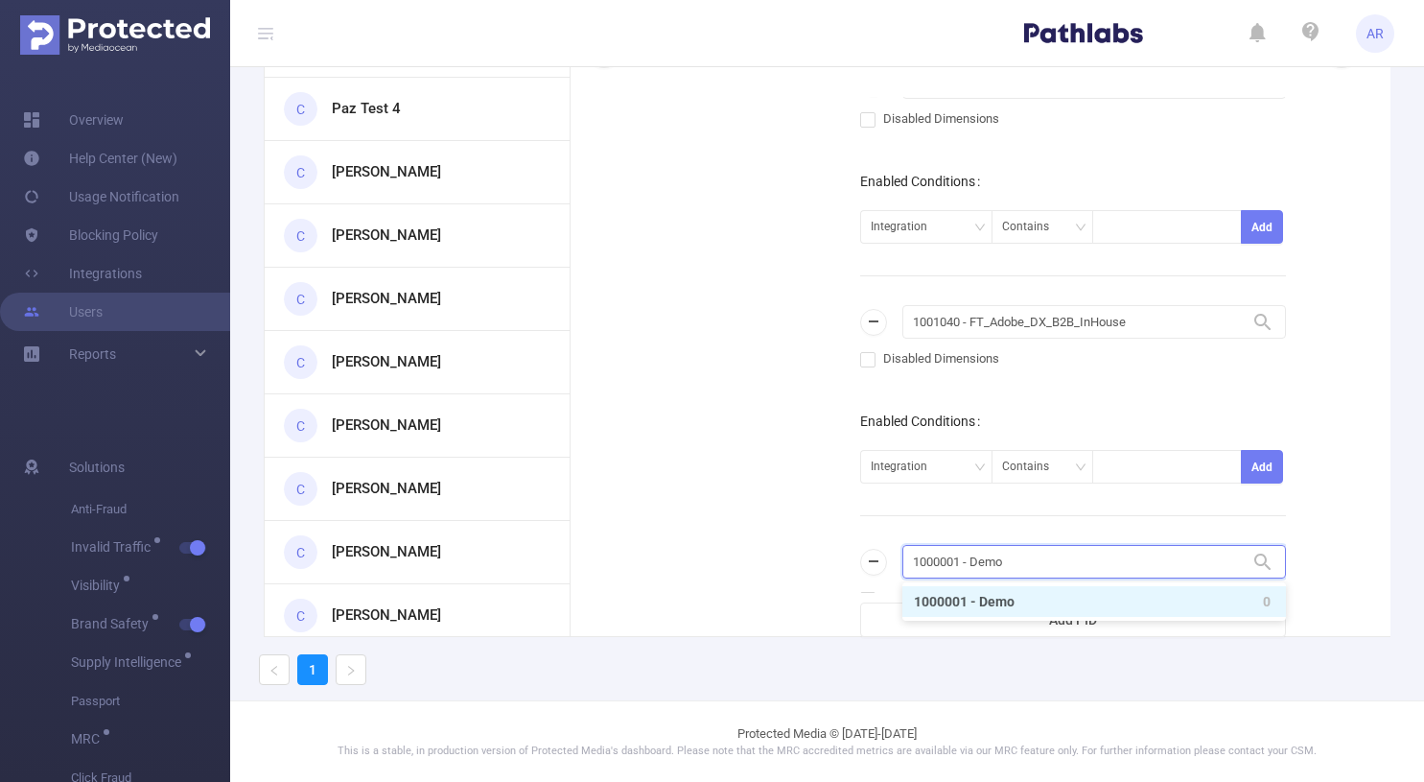
click at [1044, 566] on input "1000001 - Demo" at bounding box center [1095, 562] width 384 height 34
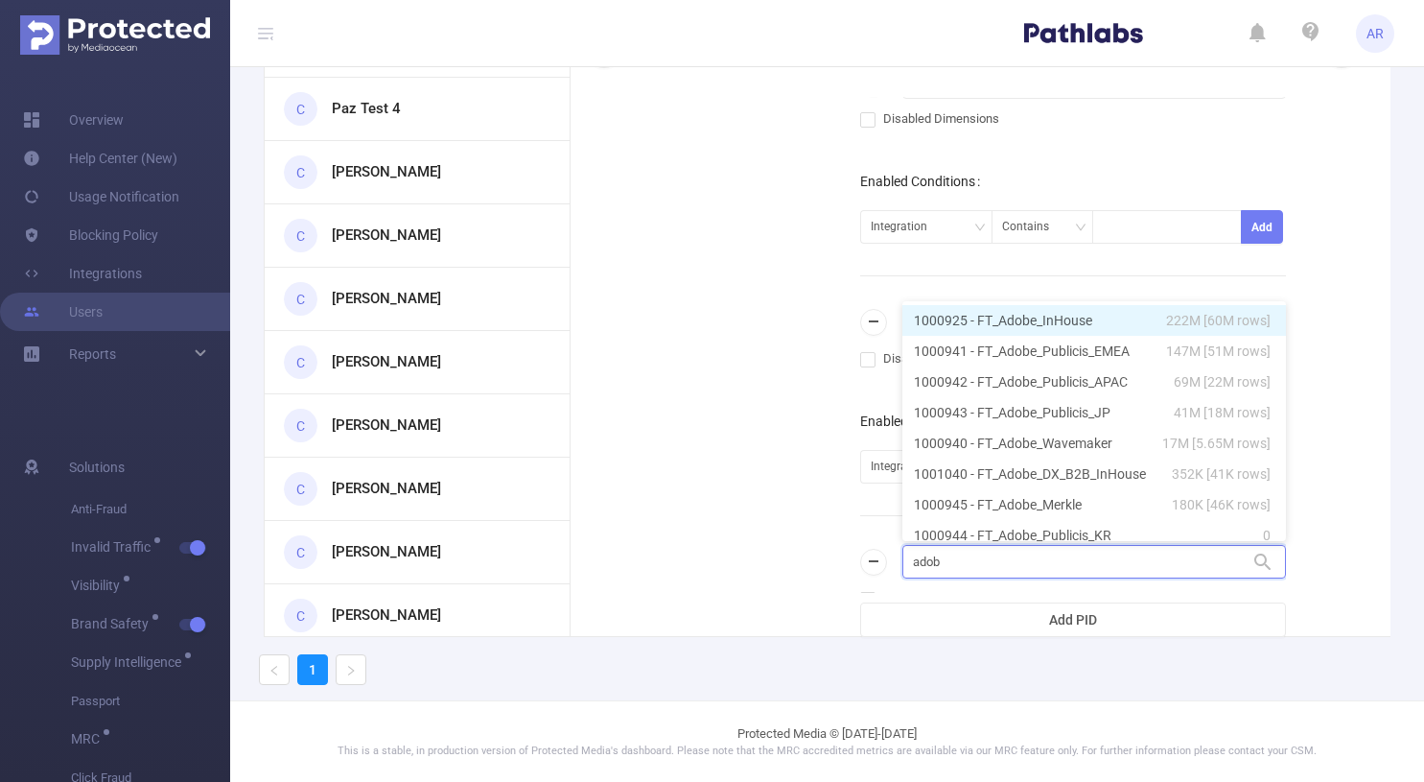
type input "adobe"
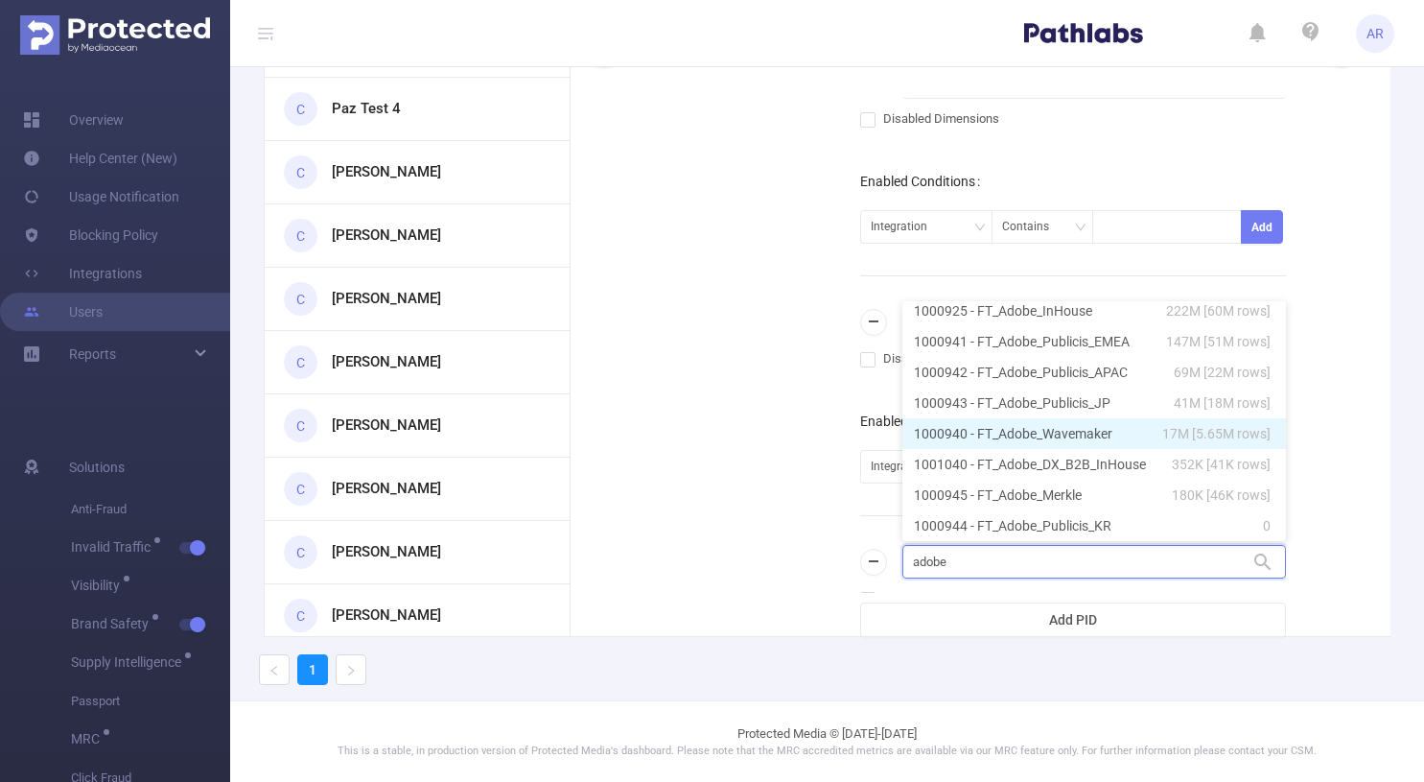
click at [1075, 432] on li "1000940 - FT_Adobe_Wavemaker 17M [5.65M rows]" at bounding box center [1095, 433] width 384 height 31
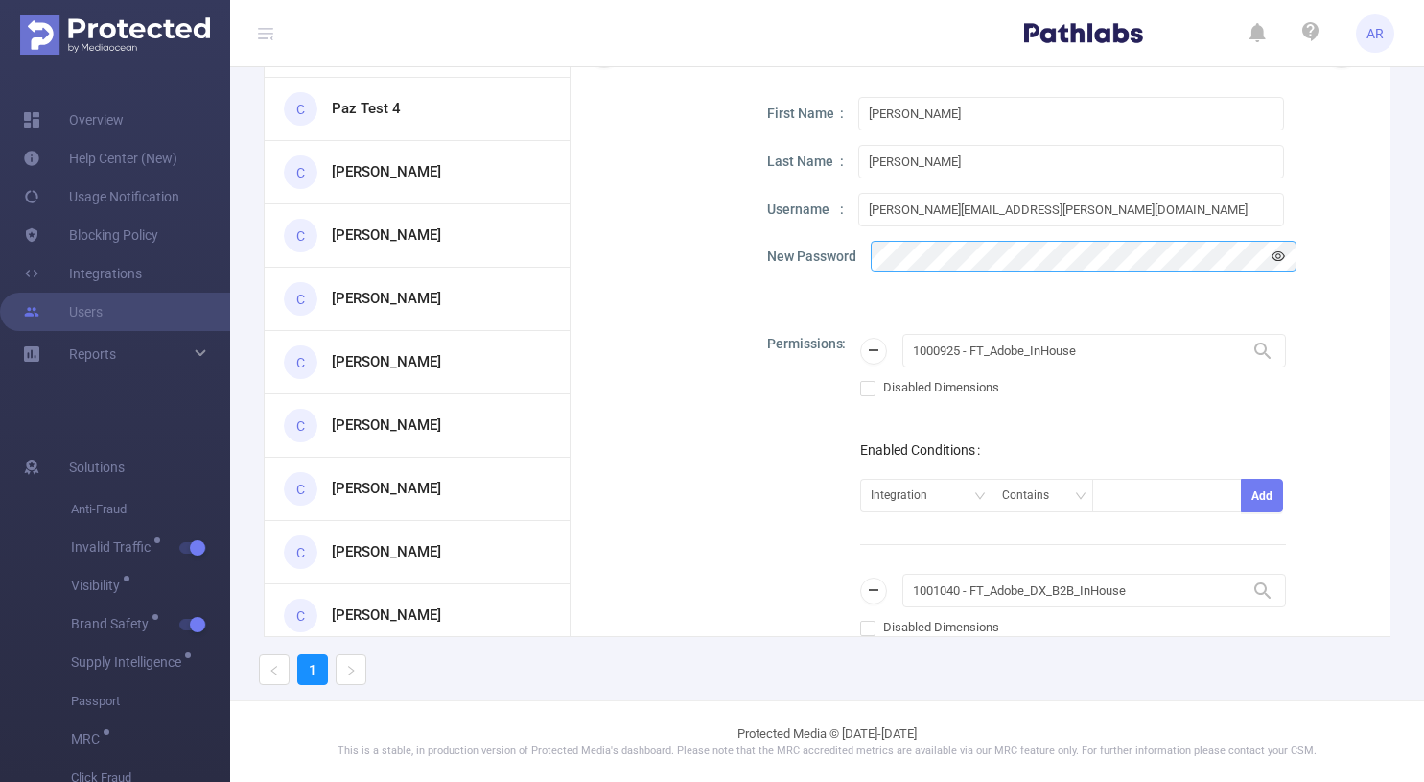
scroll to position [0, 0]
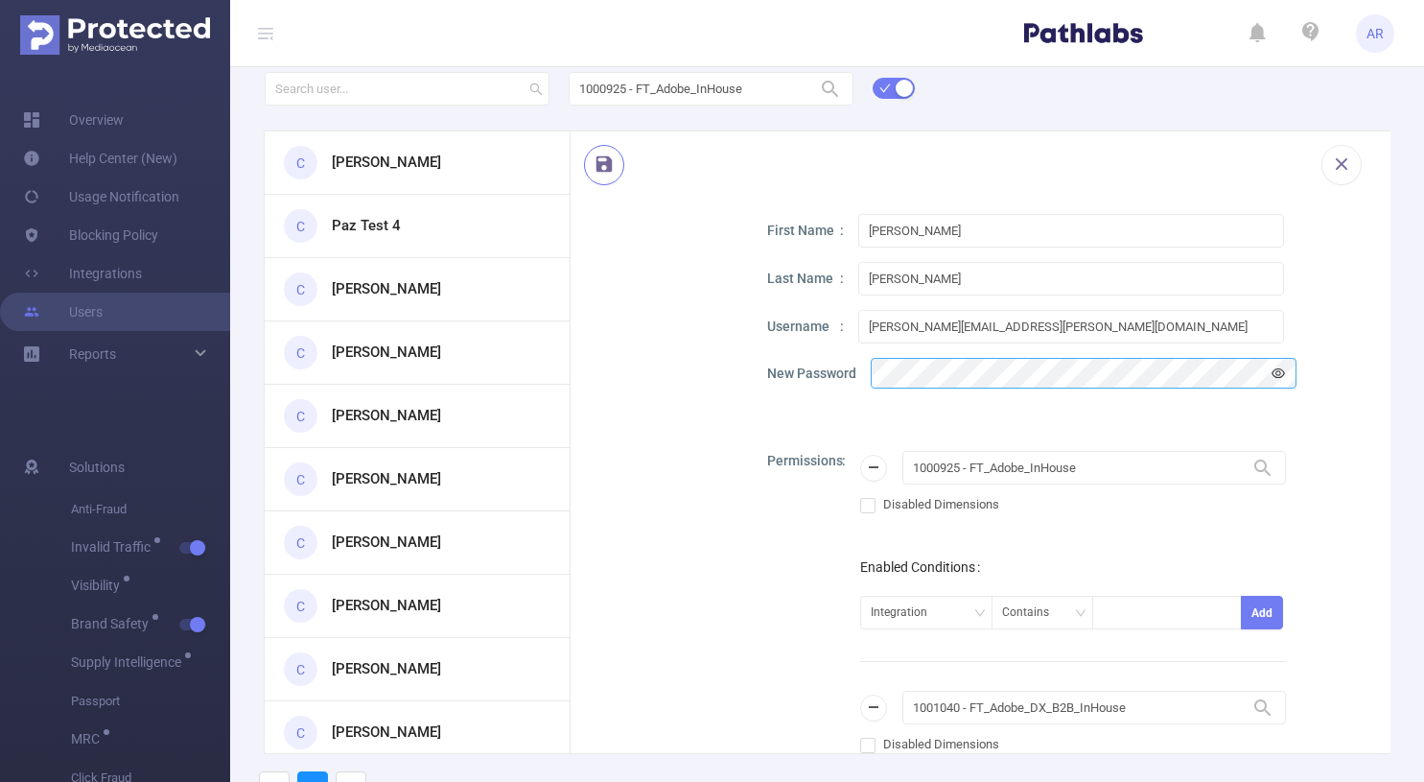
click at [603, 164] on button "button" at bounding box center [604, 165] width 40 height 40
